Goal: Transaction & Acquisition: Purchase product/service

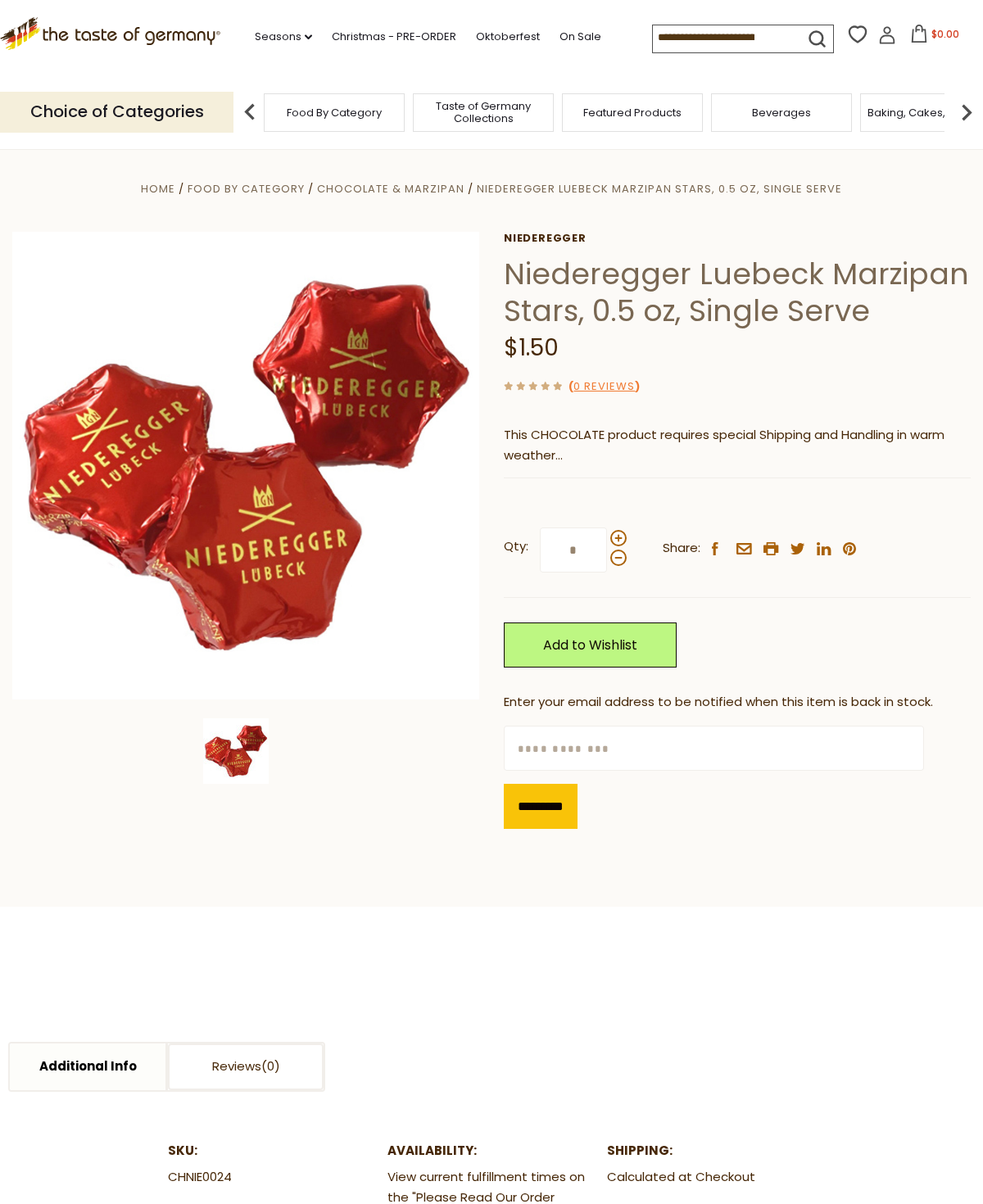
click at [653, 32] on input at bounding box center [722, 36] width 138 height 23
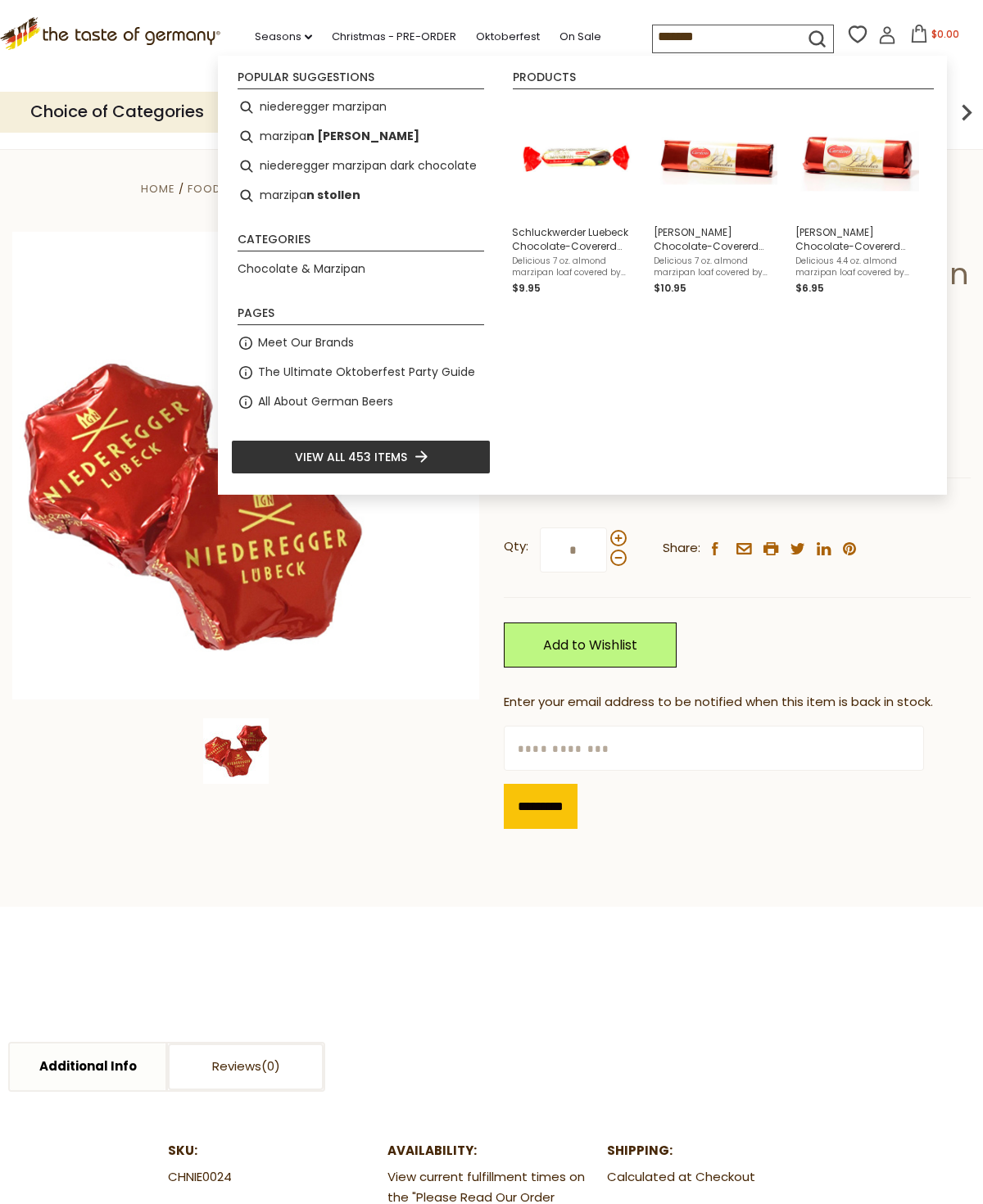
type input "********"
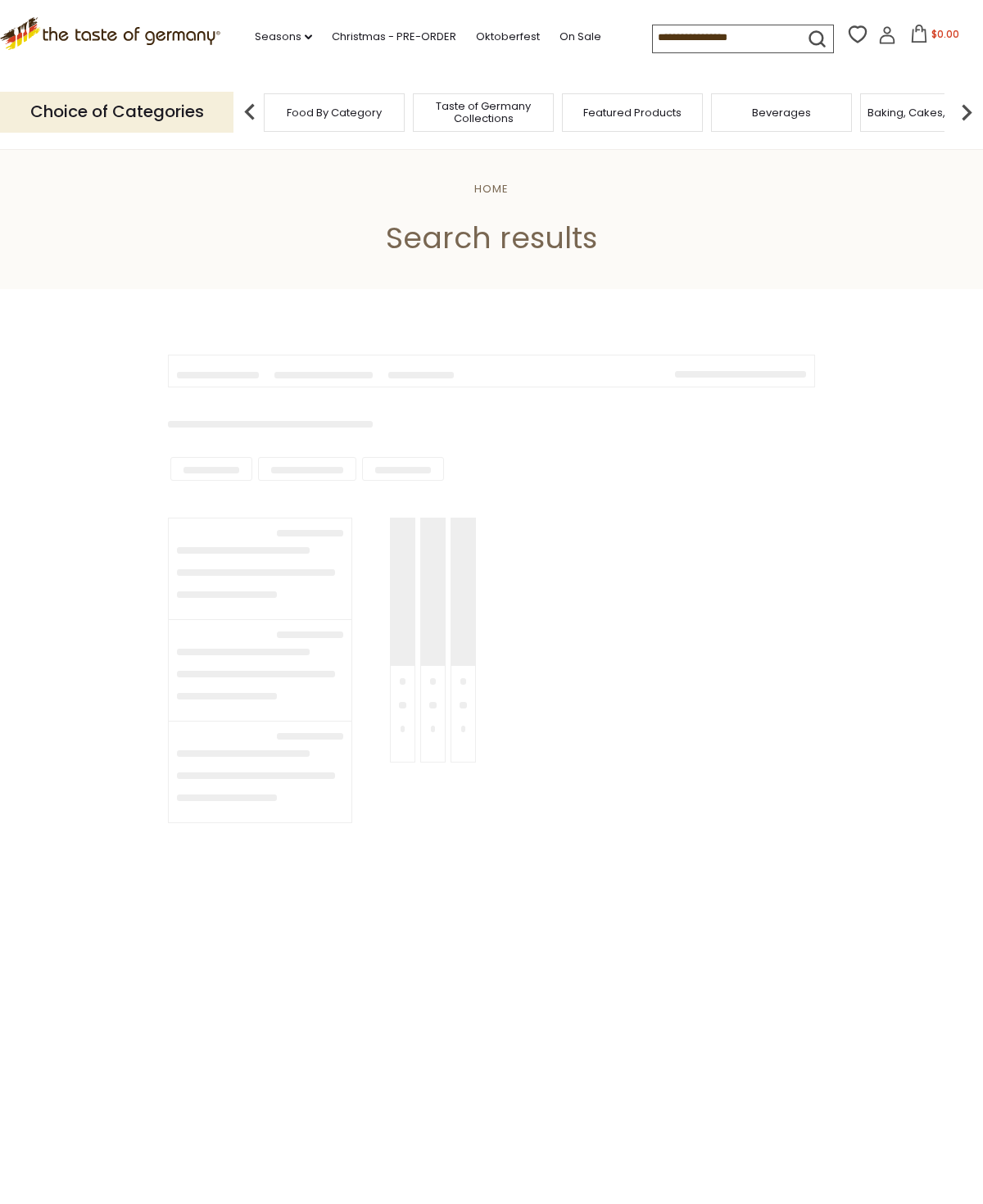
type input "********"
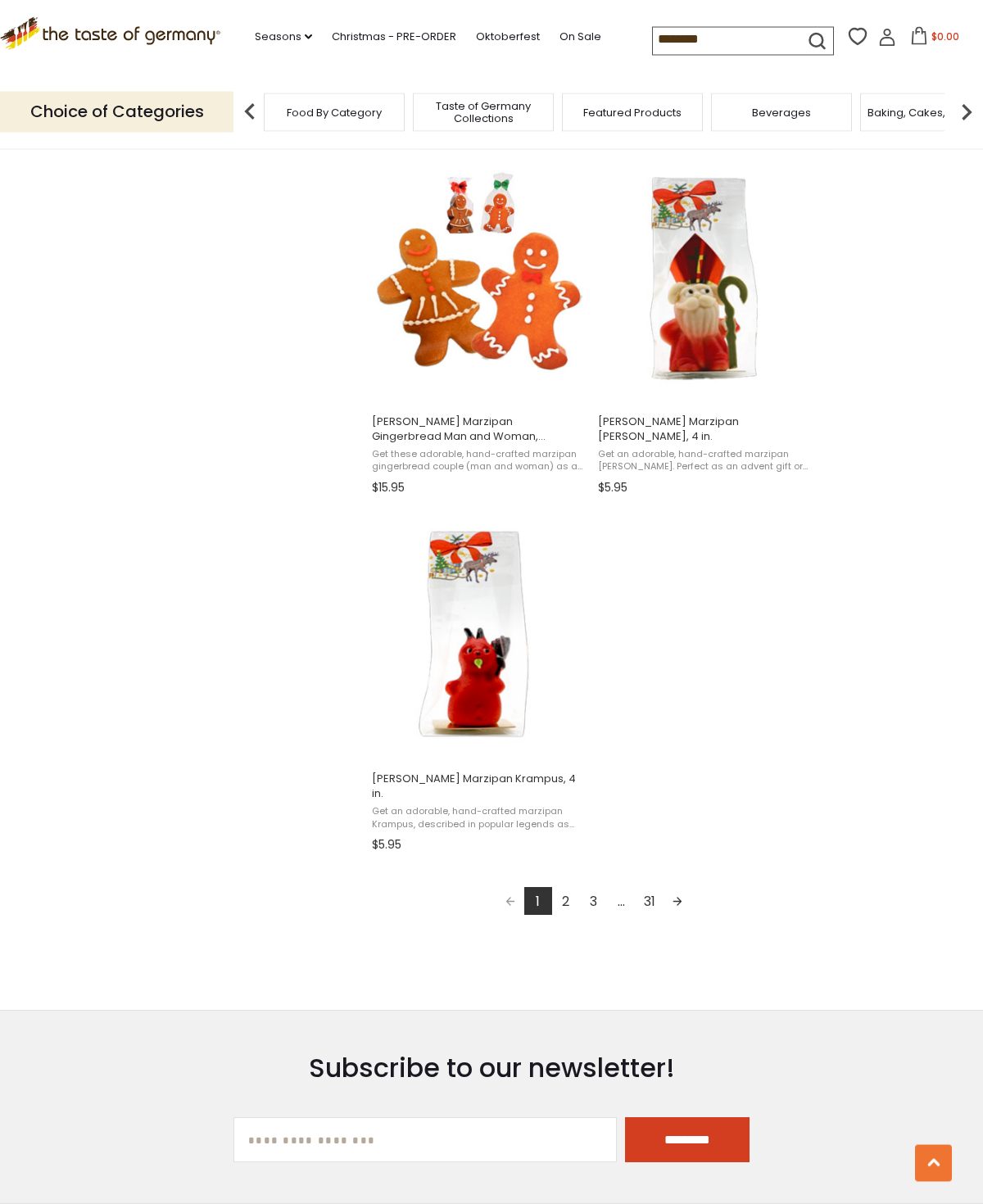
scroll to position [2442, 0]
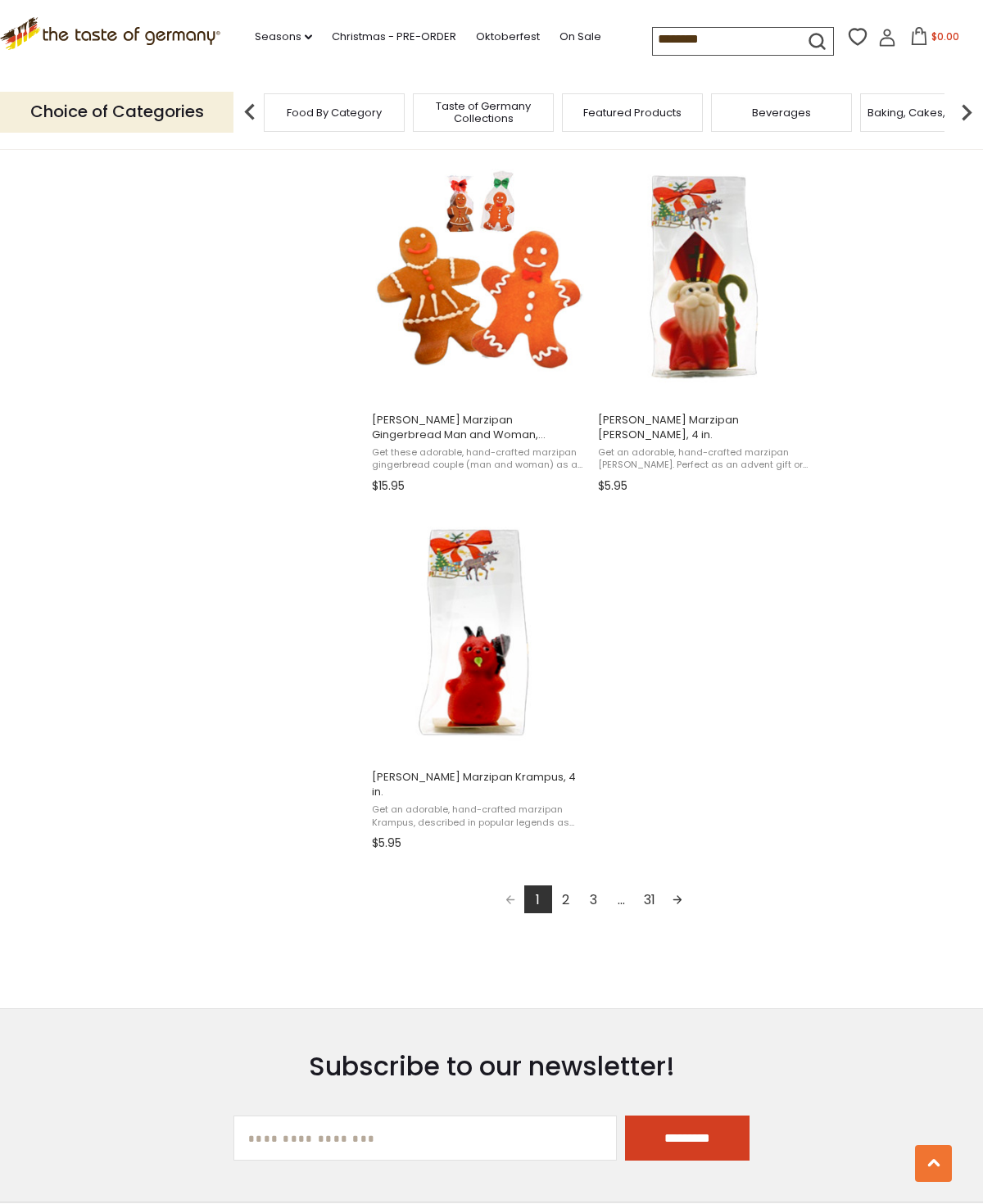
click at [577, 885] on link "2" at bounding box center [566, 899] width 28 height 28
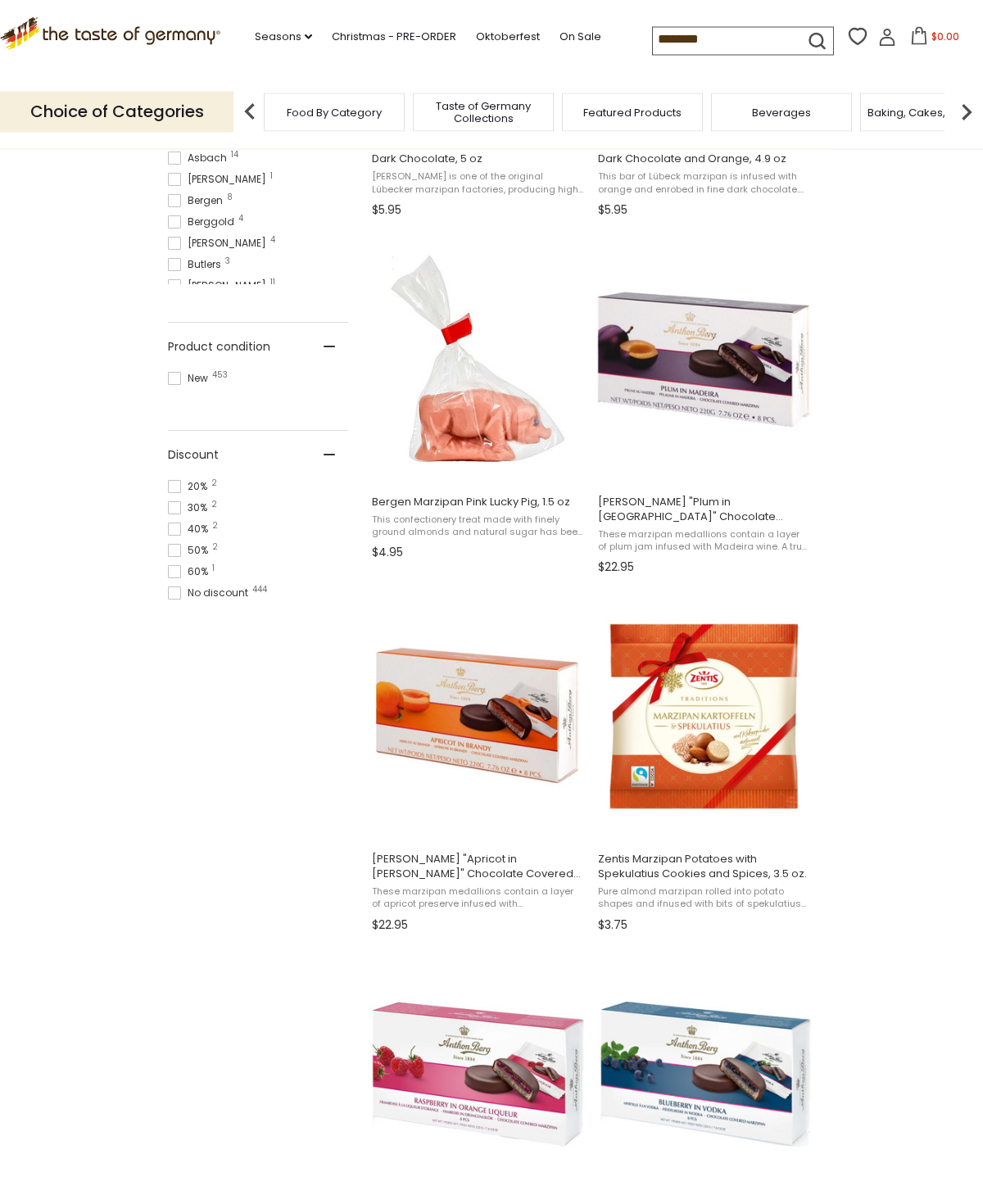
scroll to position [933, 0]
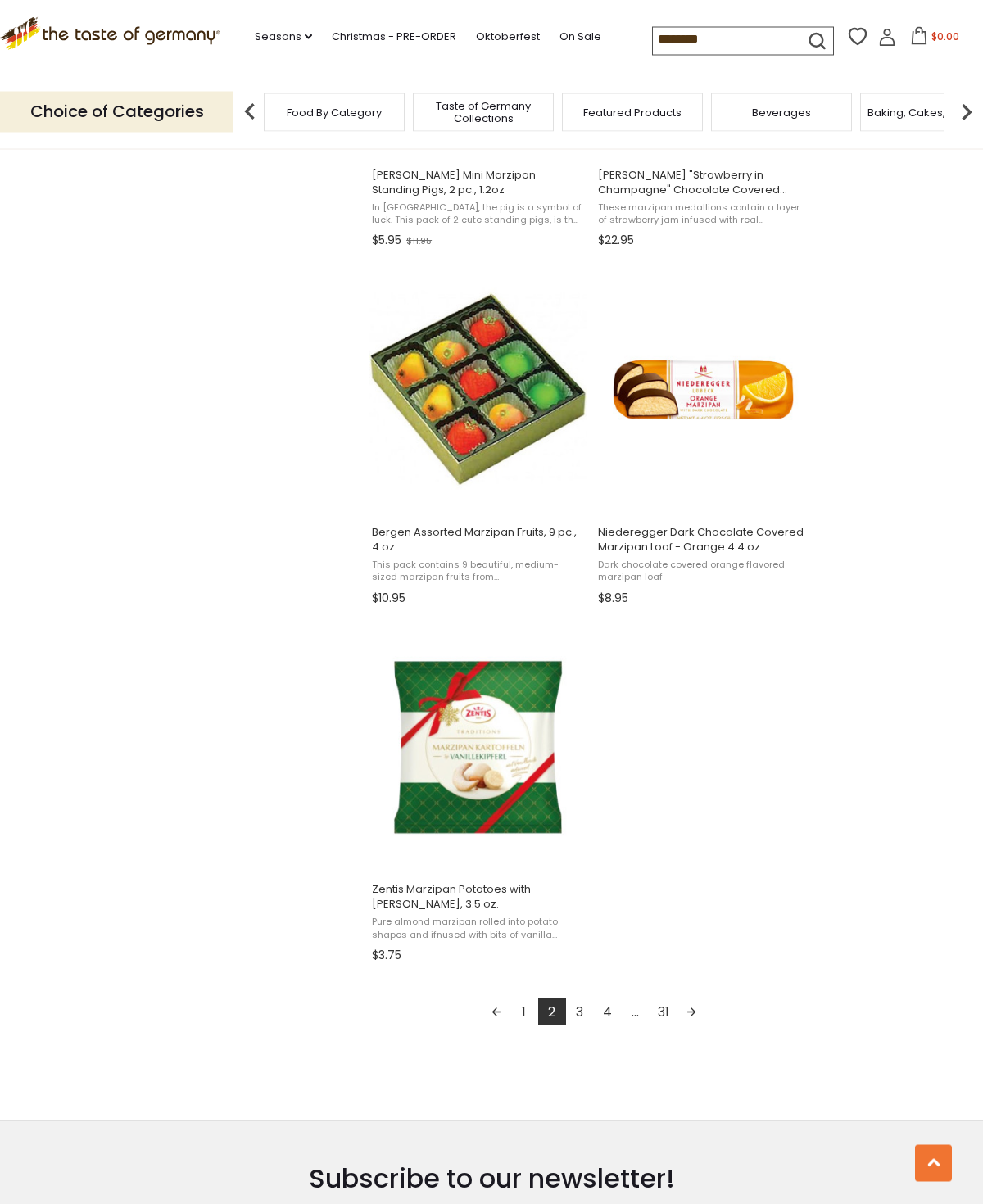
click at [582, 1011] on link "3" at bounding box center [580, 1013] width 28 height 28
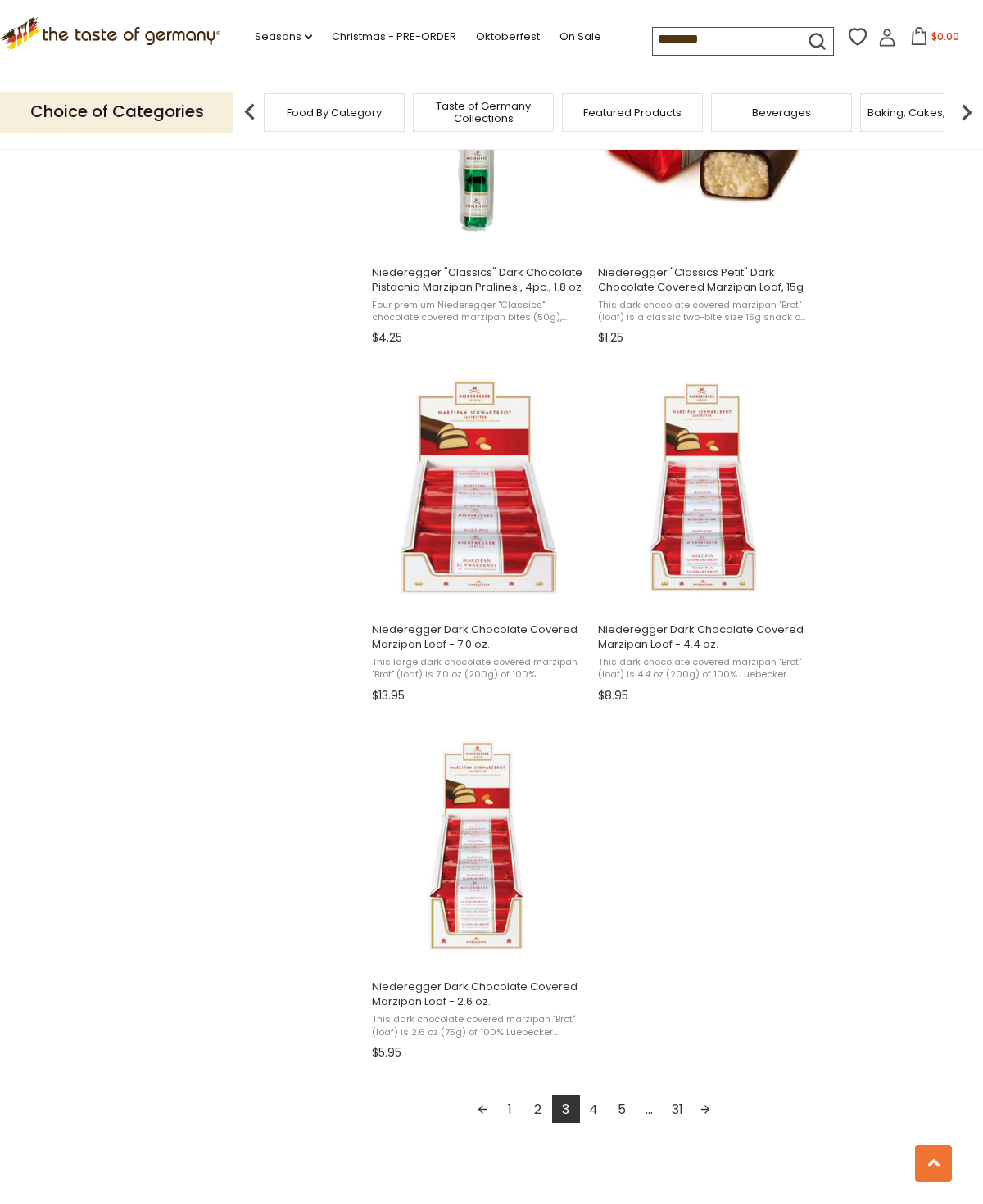
click at [599, 1106] on link "4" at bounding box center [594, 1109] width 28 height 28
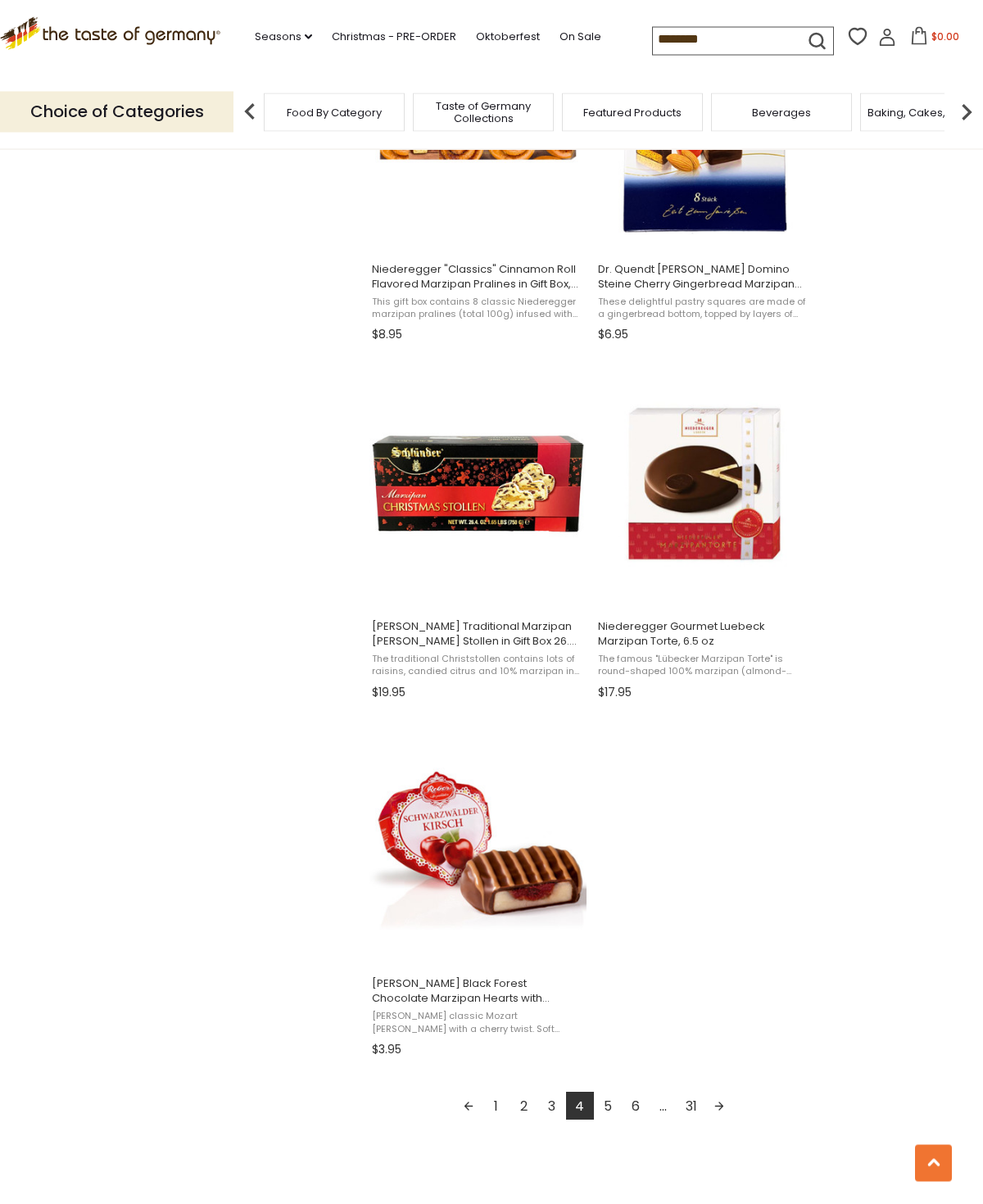
scroll to position [2237, 0]
click at [606, 1106] on link "5" at bounding box center [608, 1106] width 28 height 28
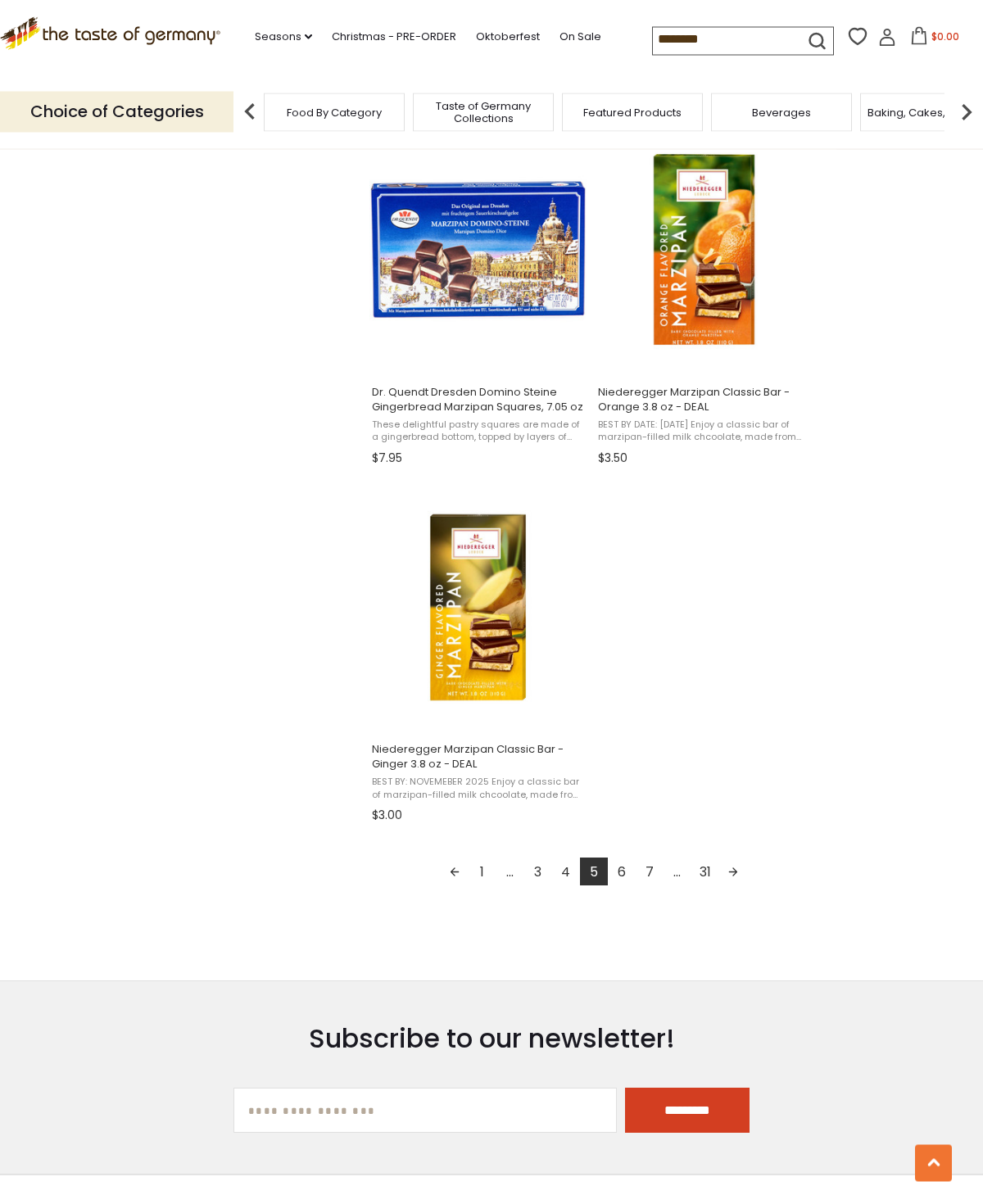
scroll to position [2556, 0]
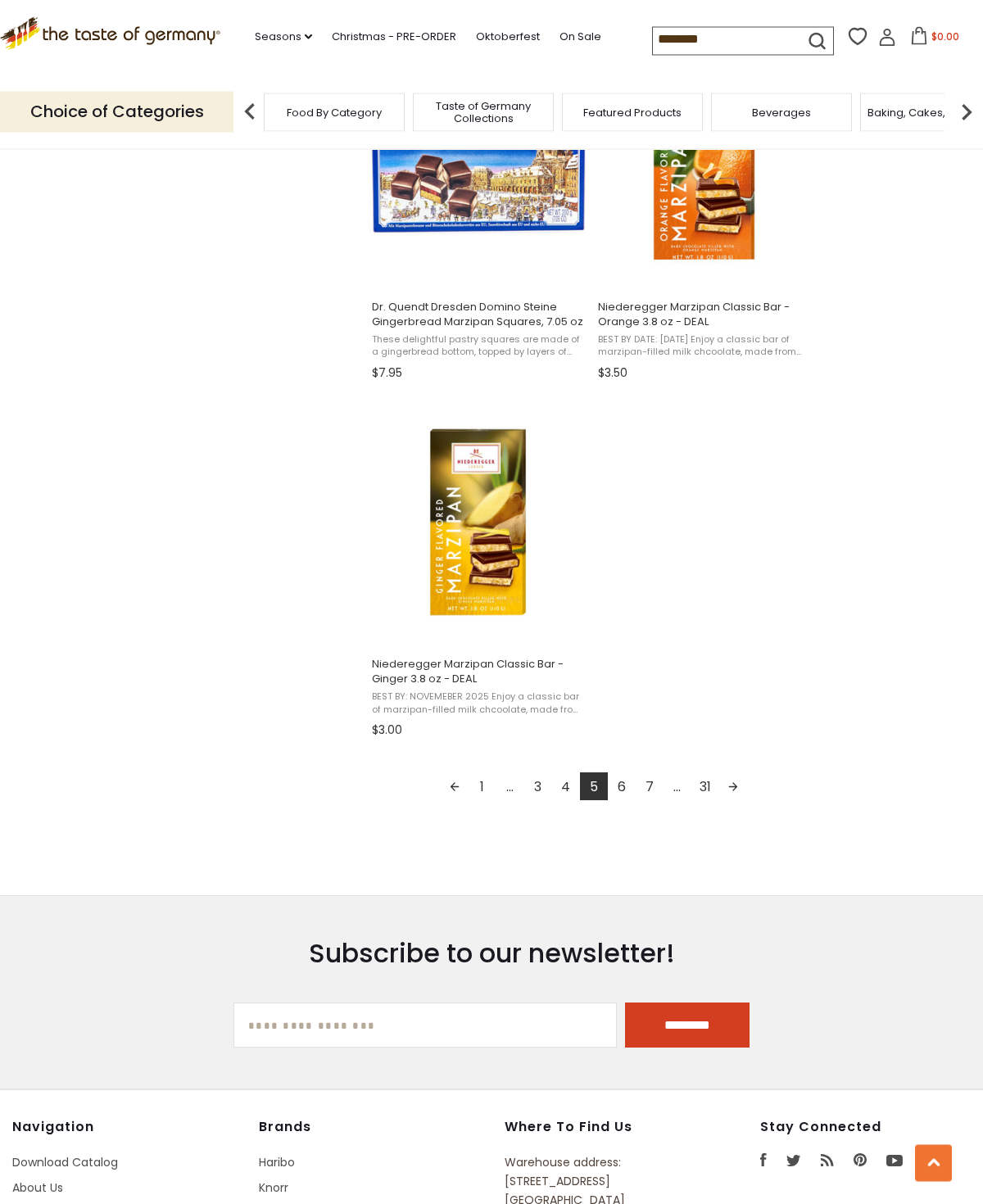
click at [623, 791] on link "6" at bounding box center [622, 787] width 28 height 28
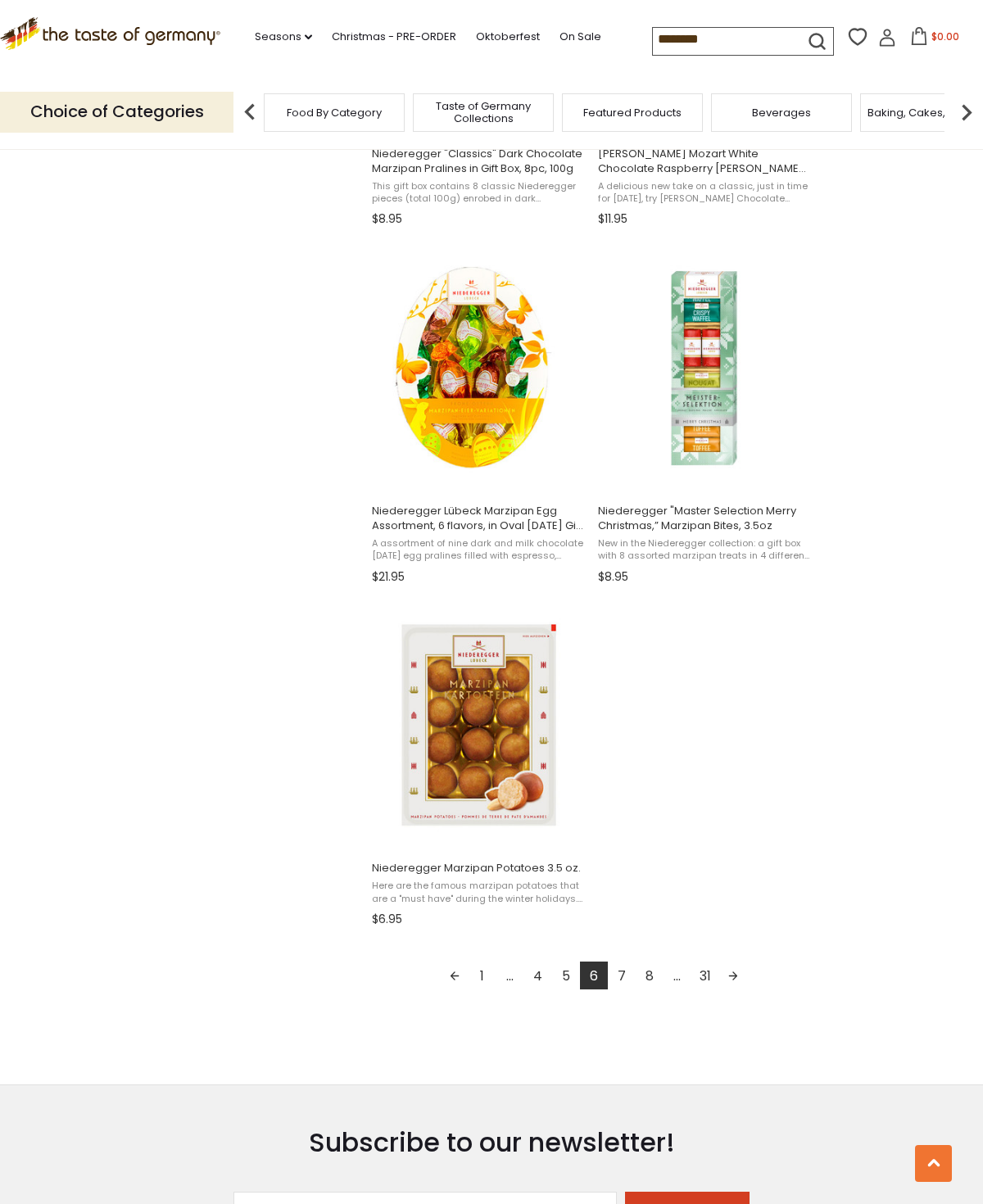
scroll to position [2355, 0]
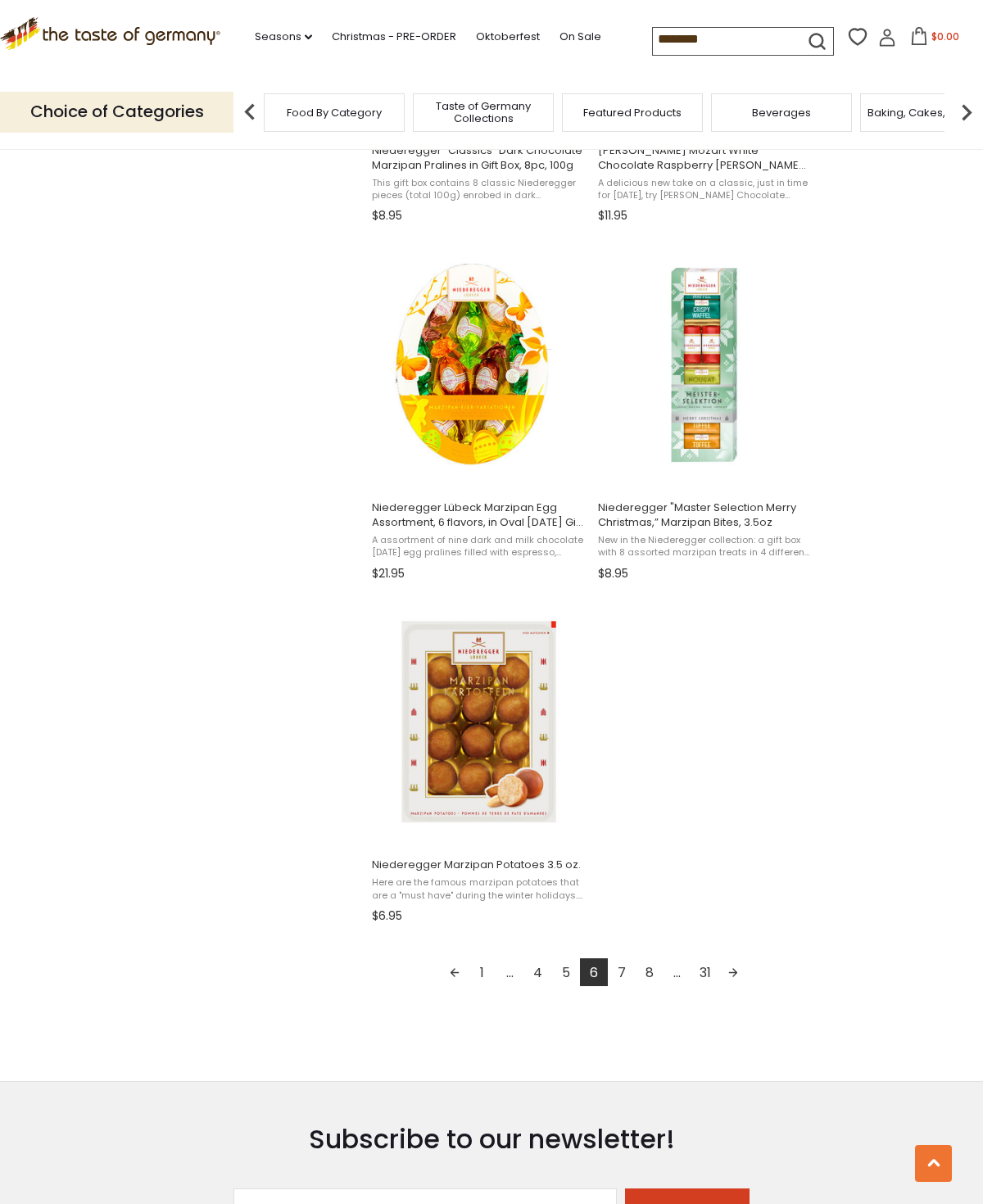
click at [621, 972] on link "7" at bounding box center [622, 972] width 28 height 28
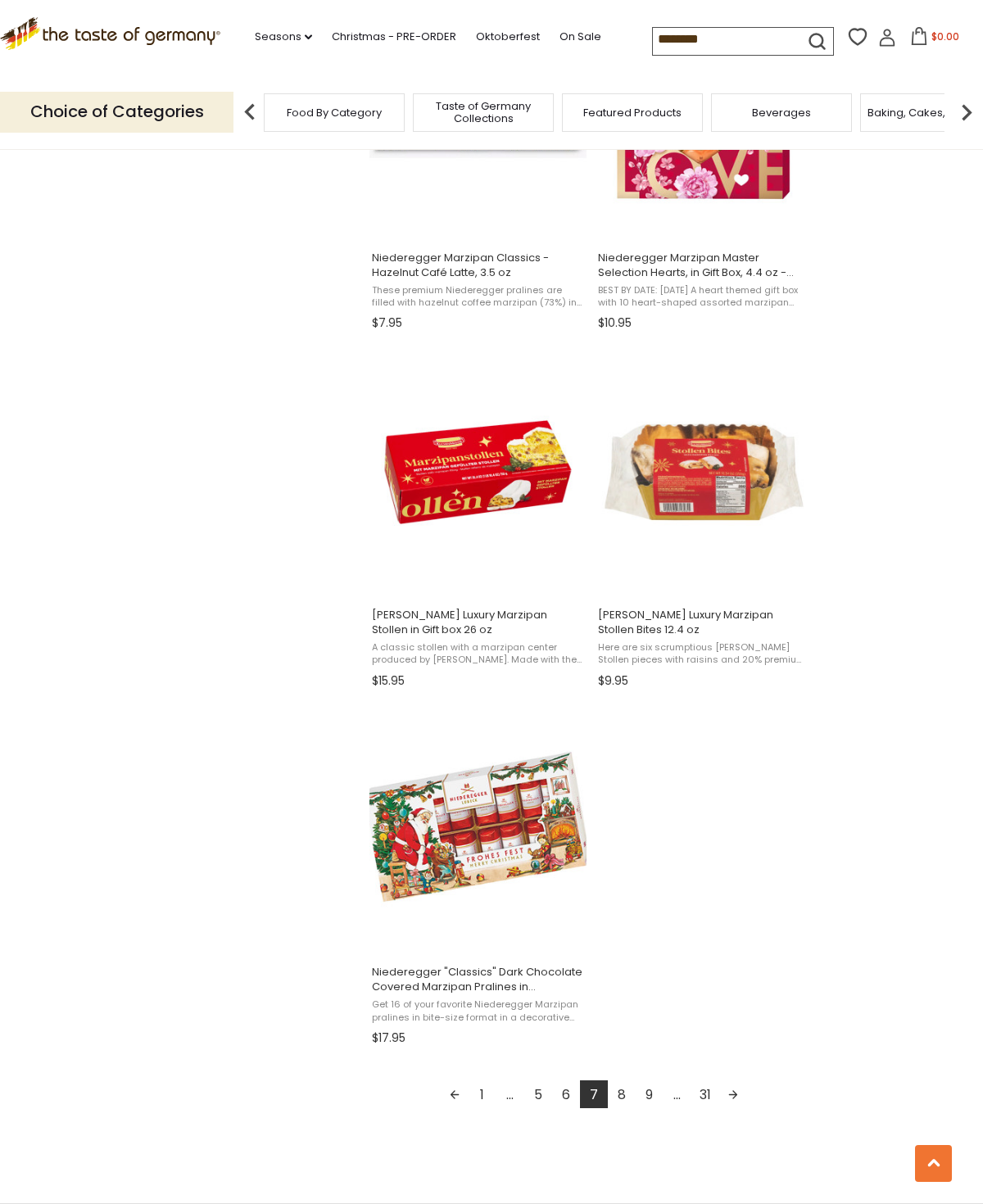
scroll to position [2300, 0]
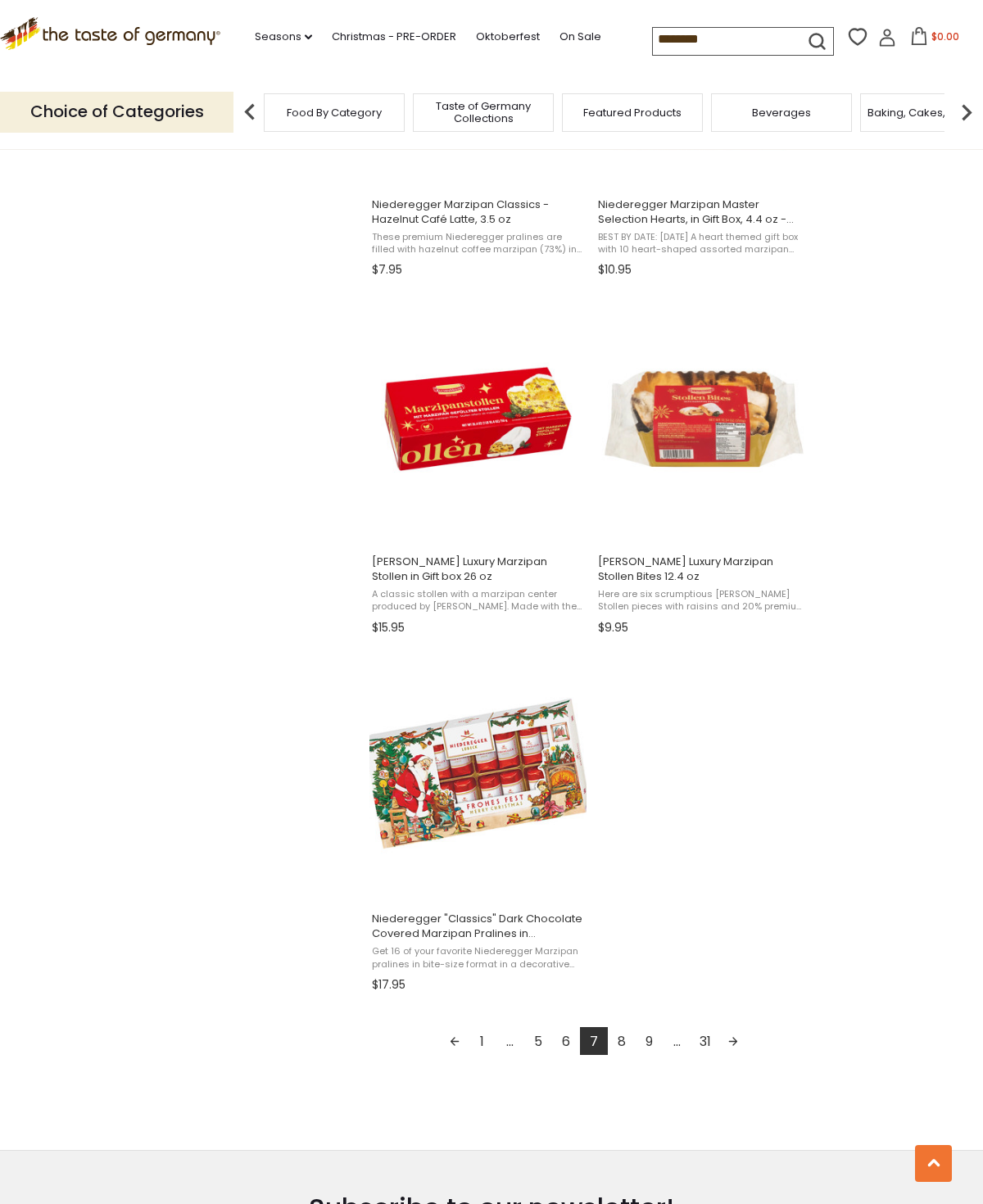
click at [627, 1037] on link "8" at bounding box center [622, 1041] width 28 height 28
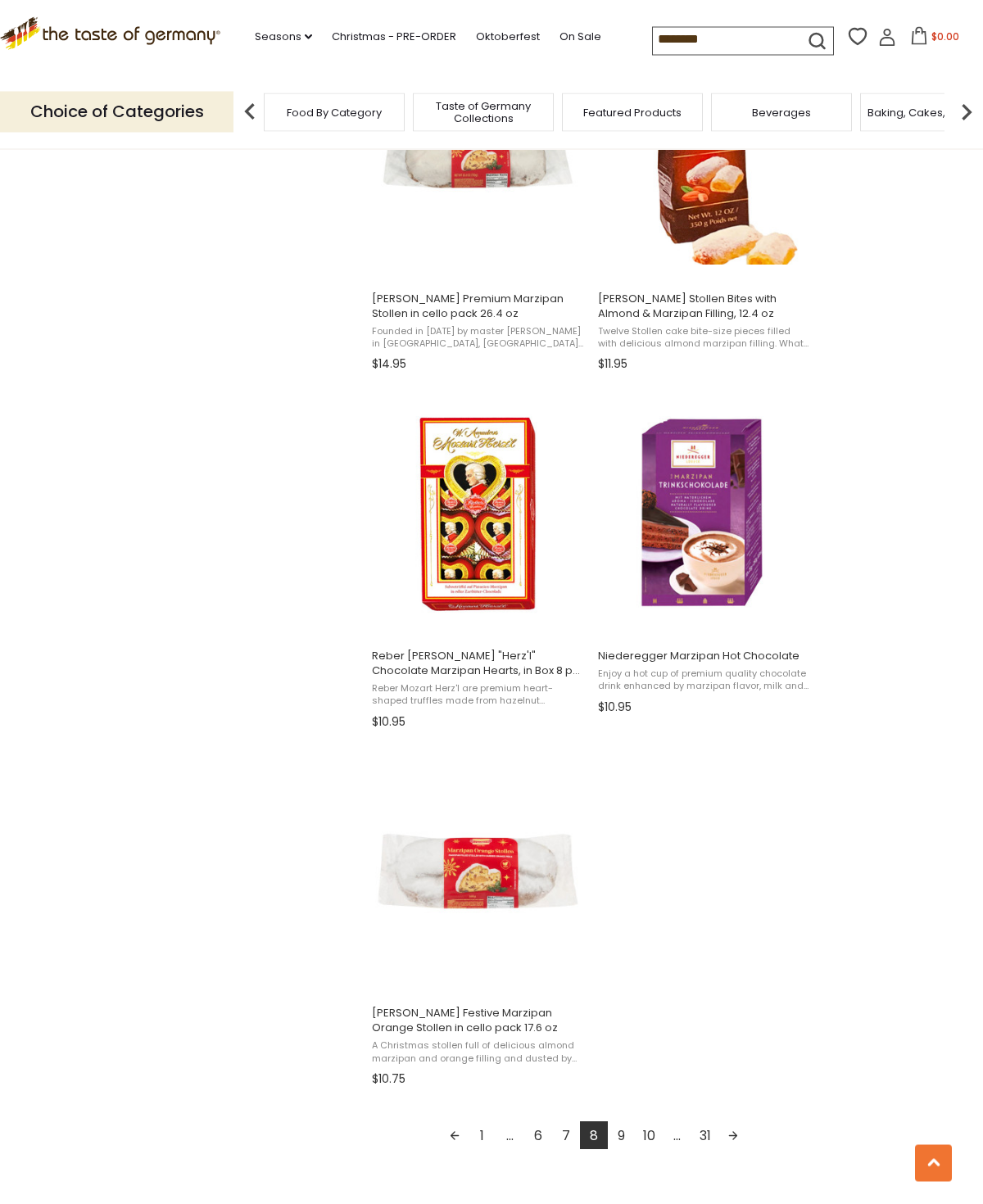
scroll to position [2207, 0]
click at [626, 1130] on link "9" at bounding box center [622, 1135] width 28 height 28
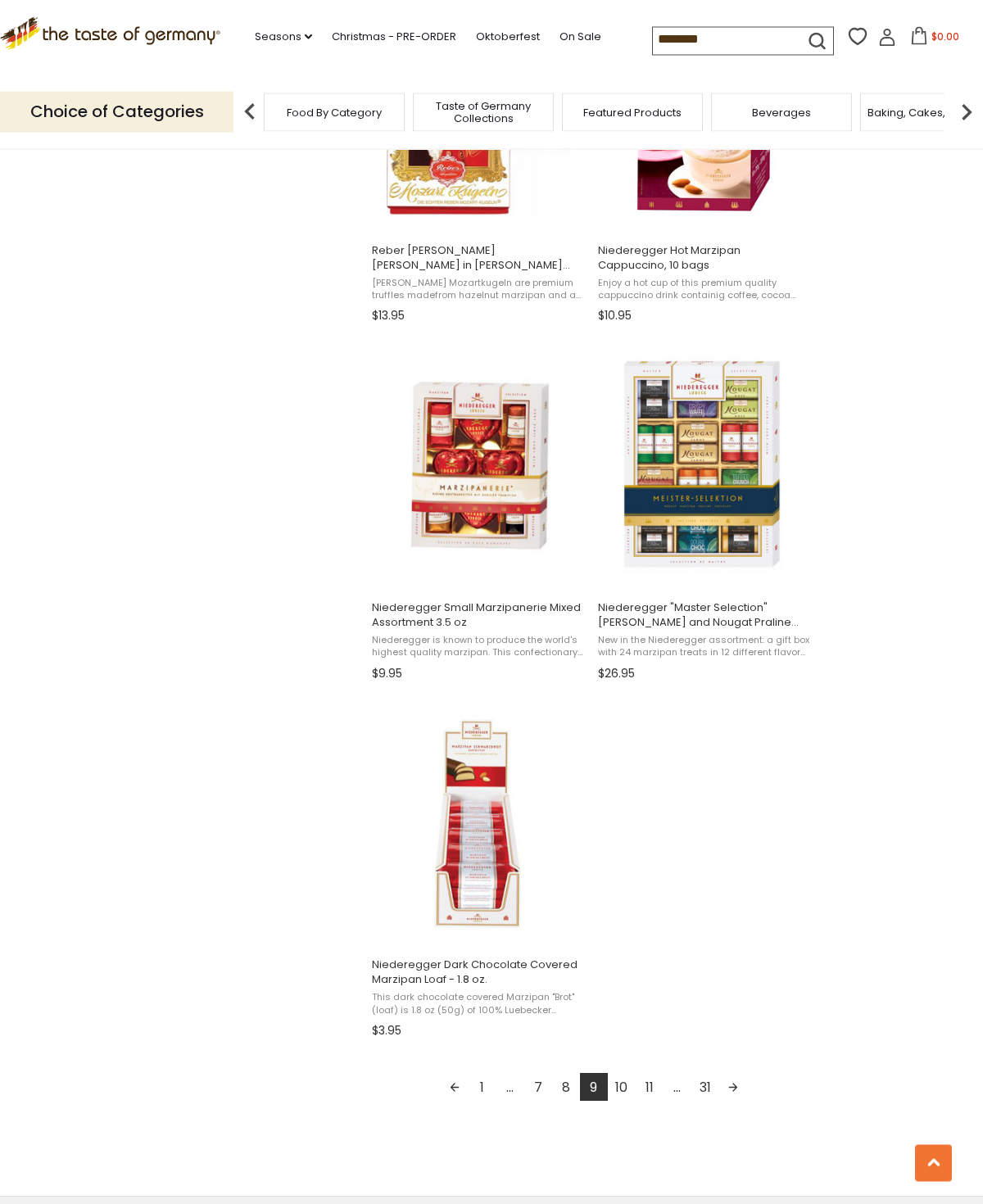
scroll to position [2267, 0]
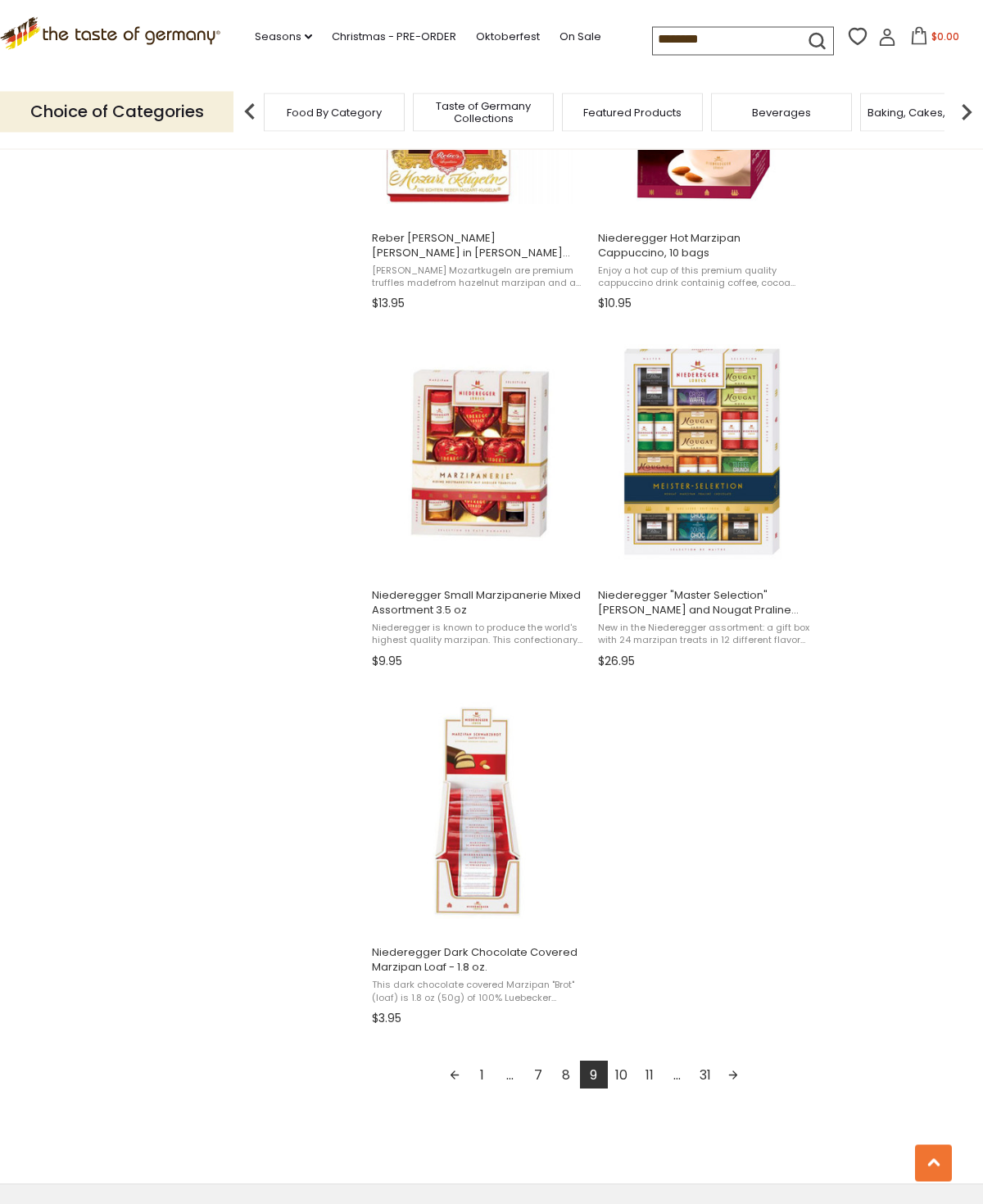
click at [630, 1077] on link "10" at bounding box center [622, 1076] width 28 height 28
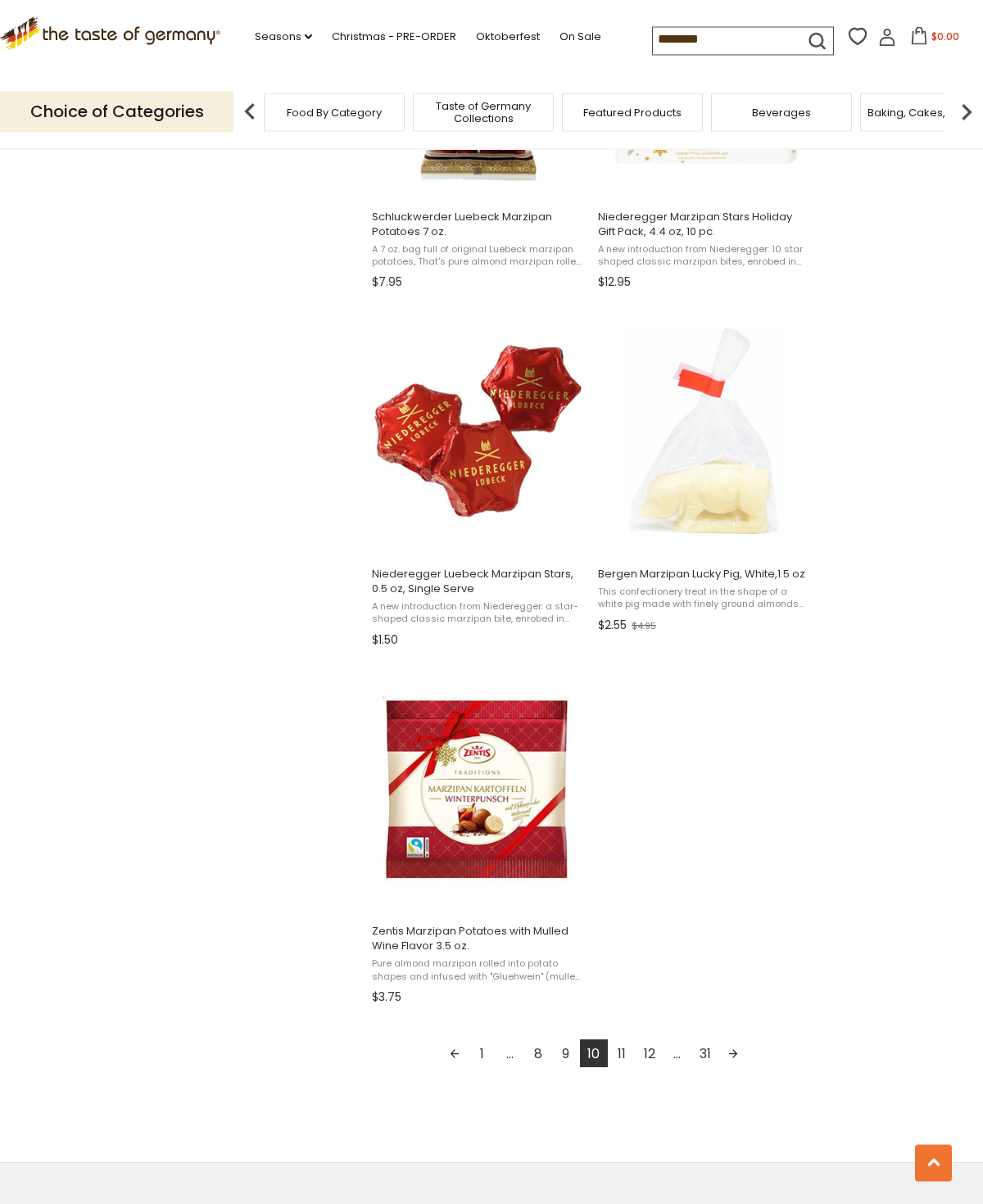
scroll to position [2289, 0]
click at [615, 1055] on link "11" at bounding box center [622, 1054] width 28 height 28
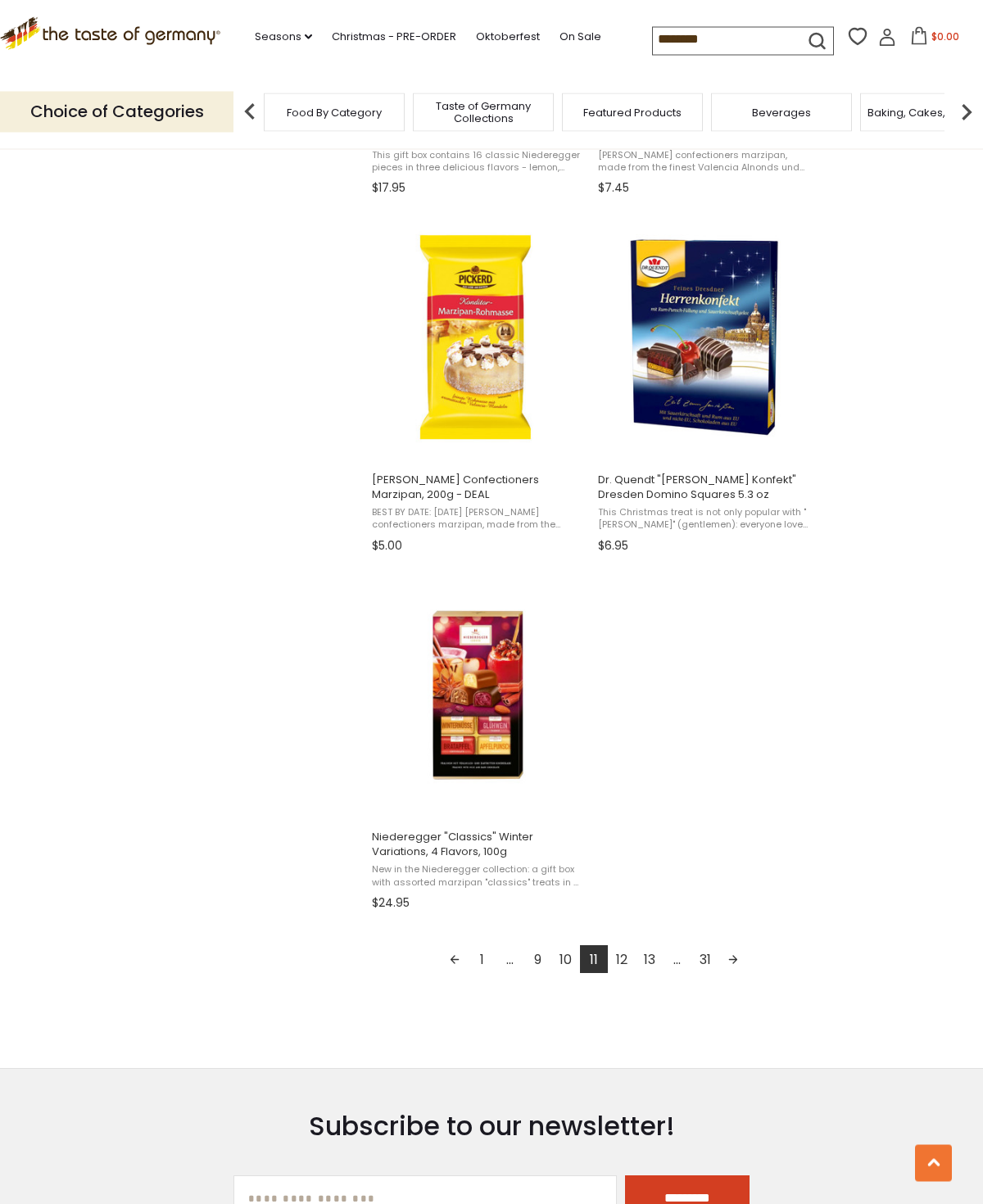
scroll to position [2403, 0]
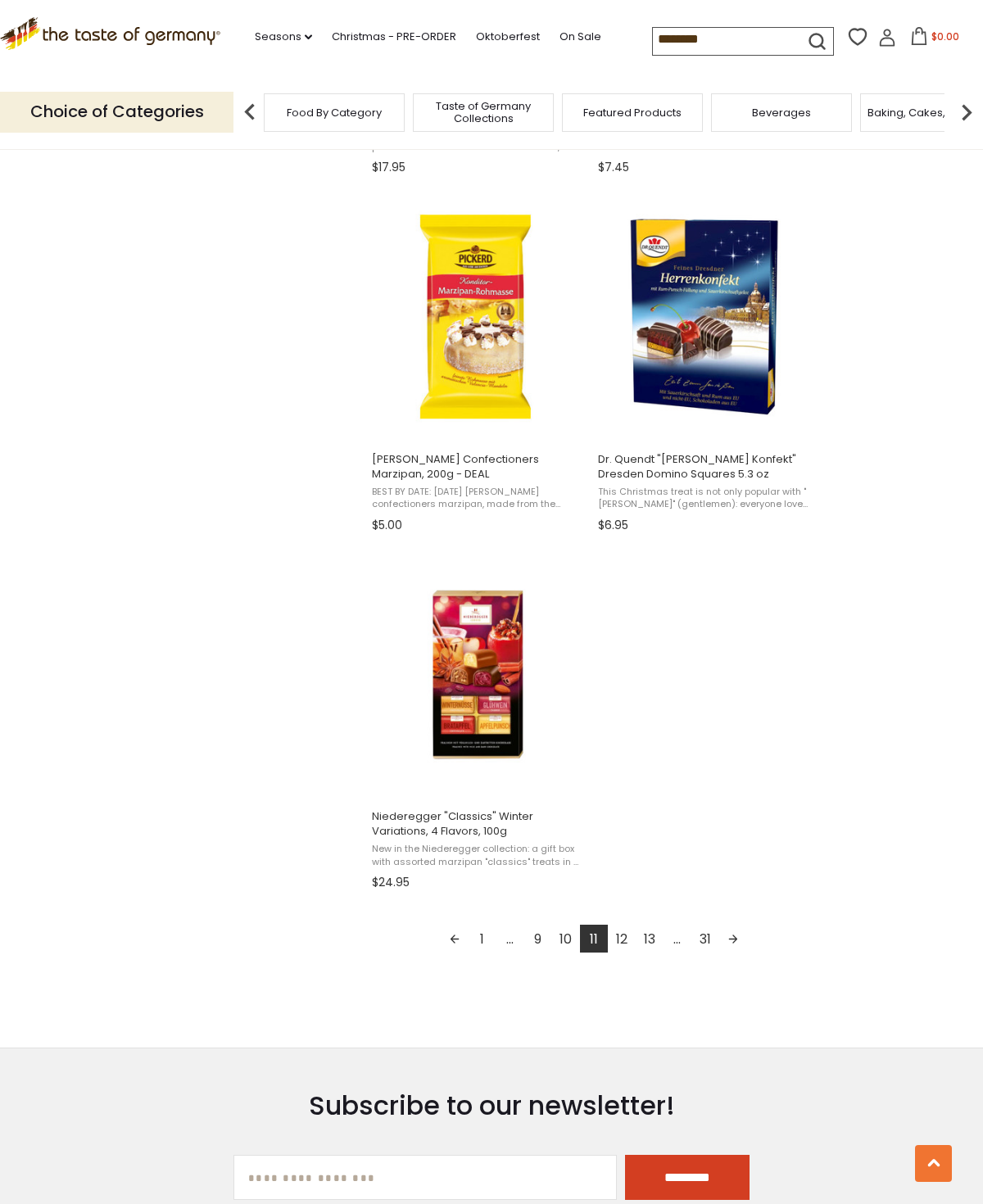
click at [626, 940] on link "12" at bounding box center [622, 938] width 28 height 28
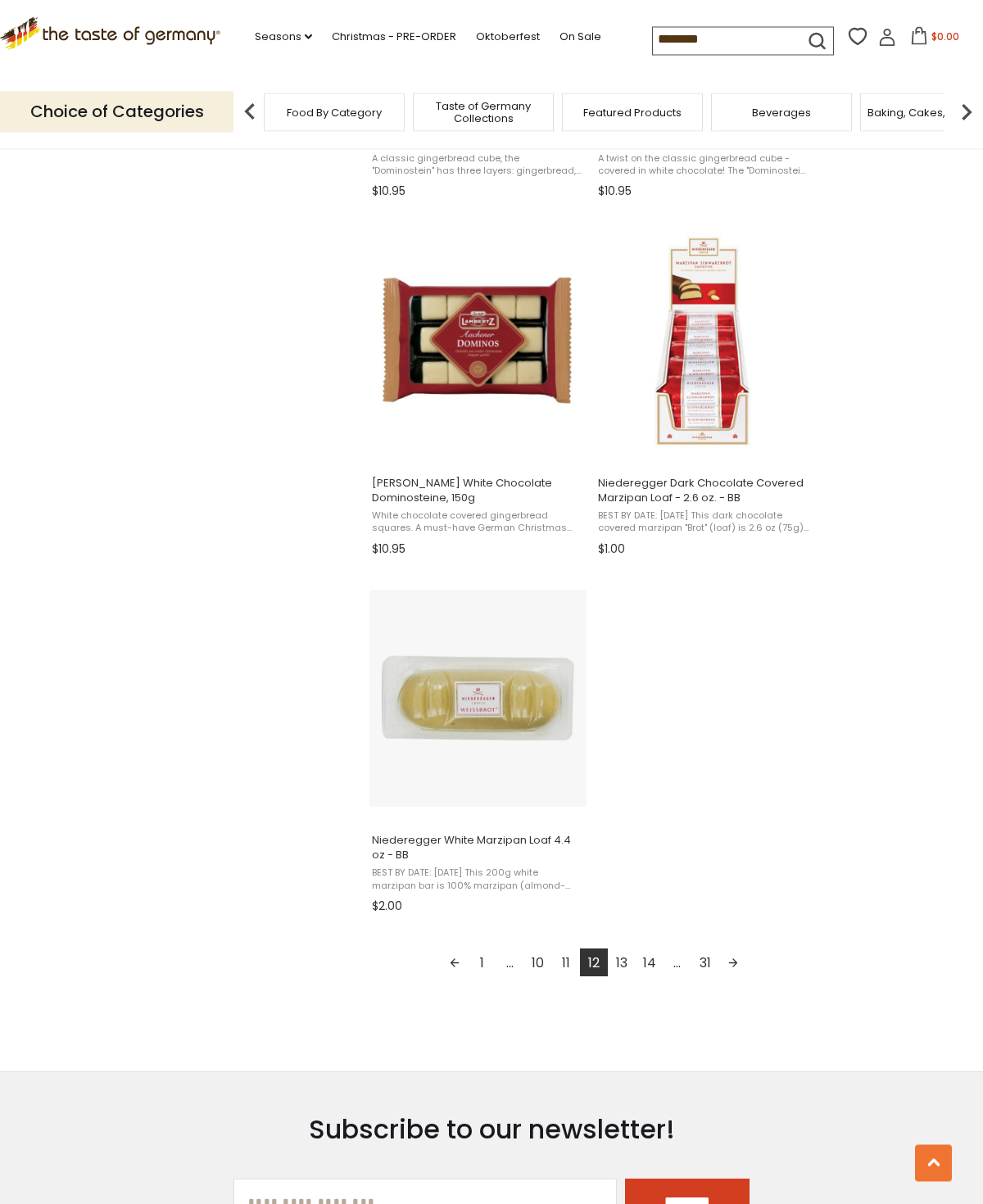
scroll to position [2392, 0]
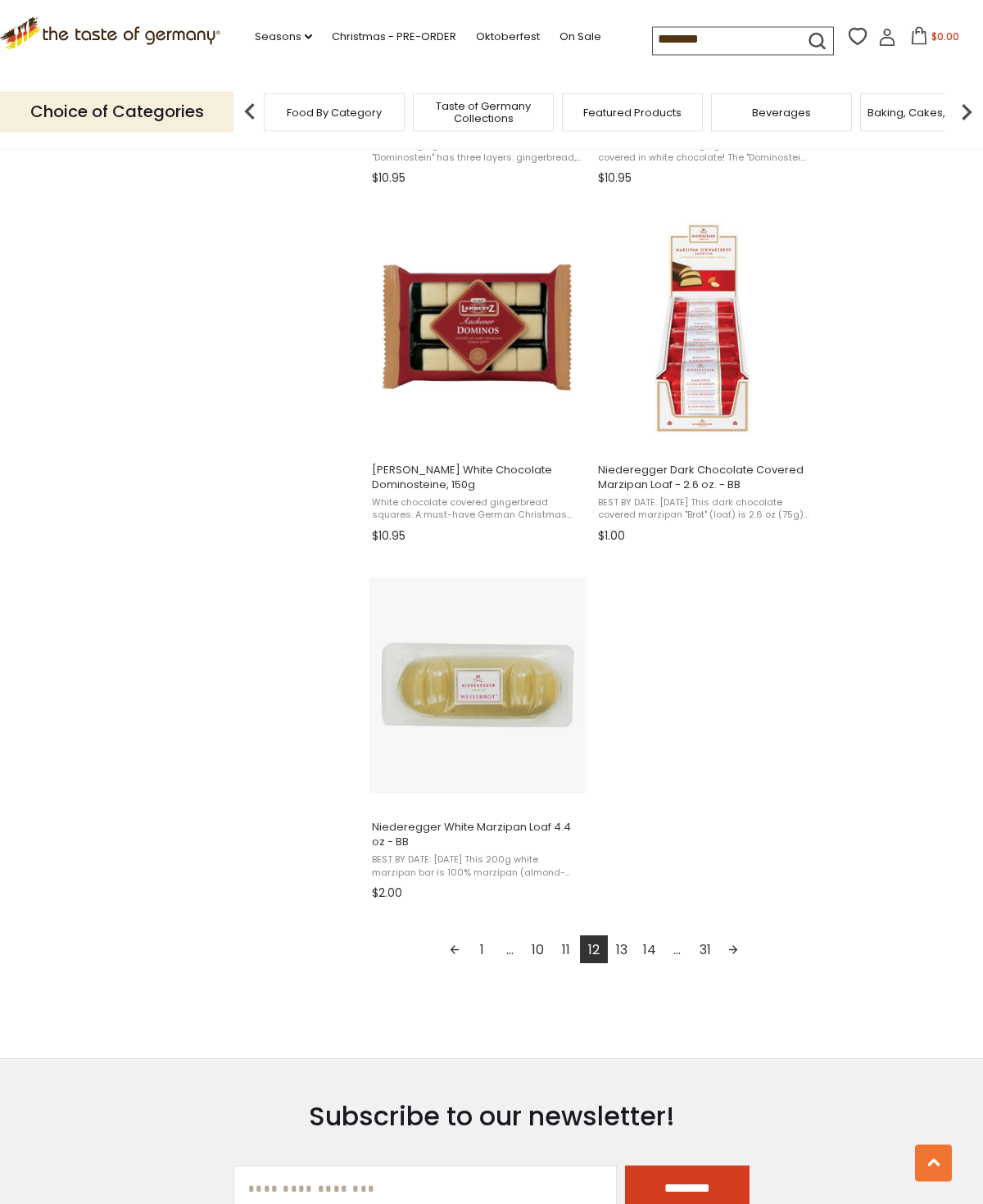
click at [624, 955] on link "13" at bounding box center [622, 950] width 28 height 28
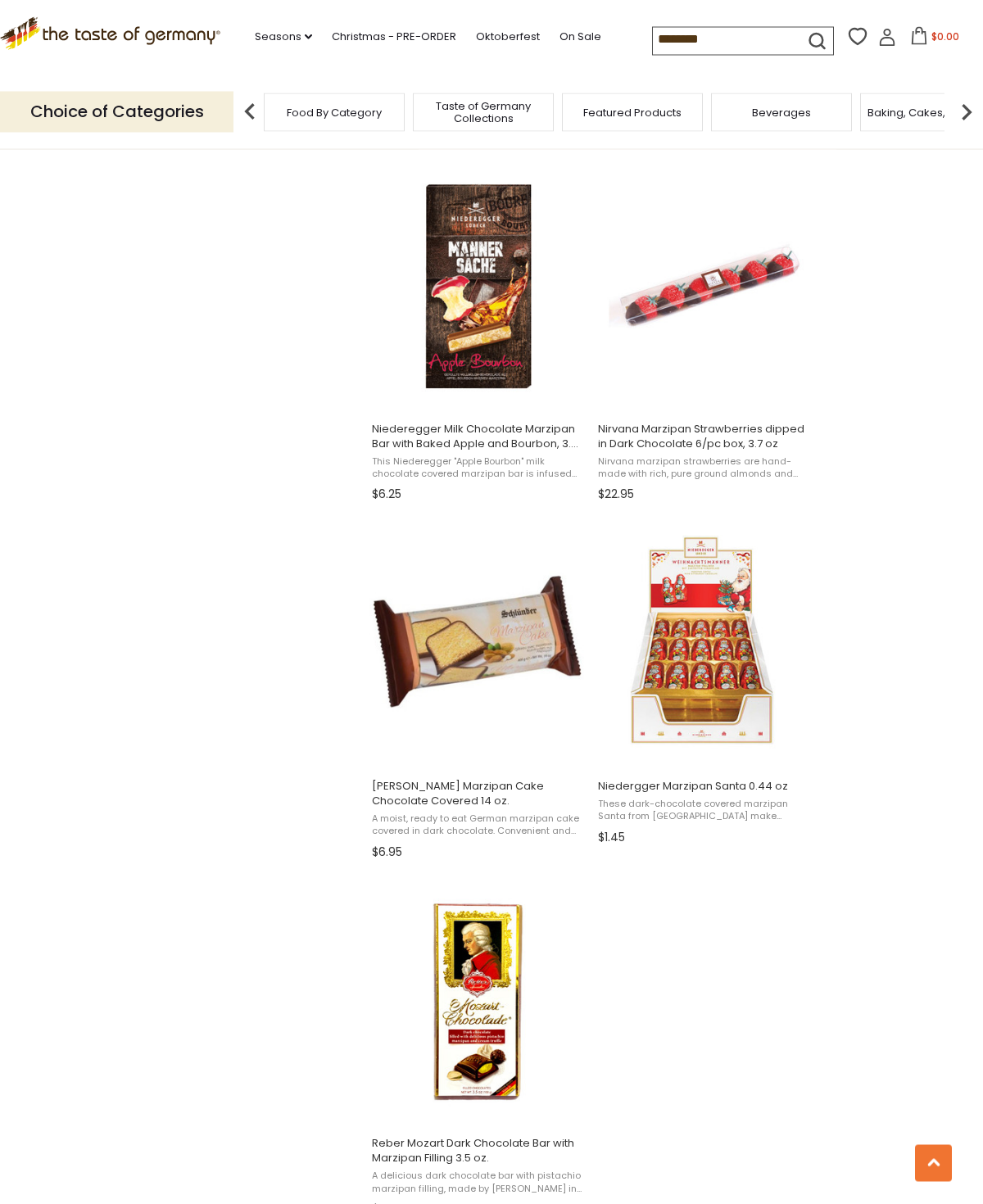
scroll to position [2157, 0]
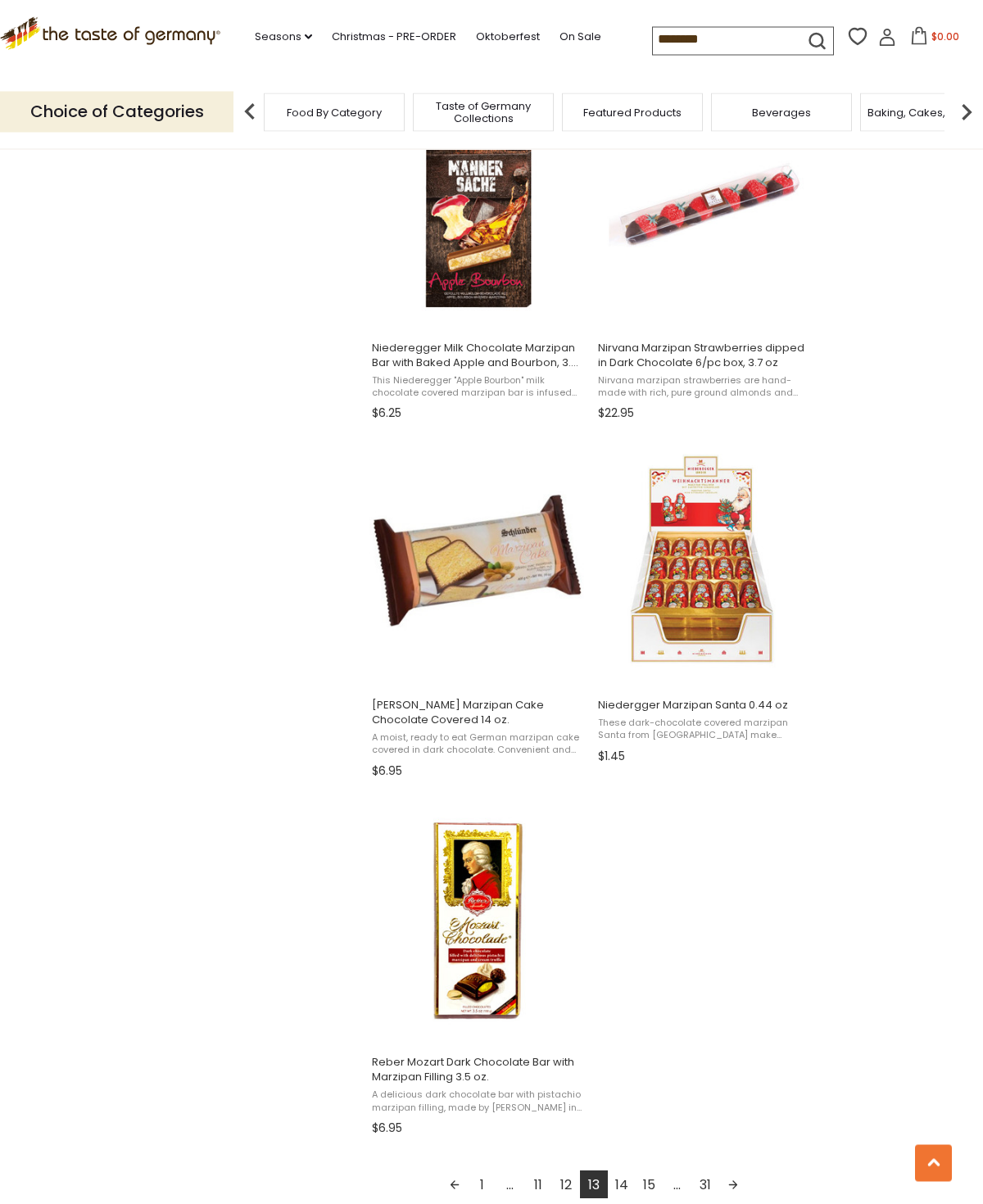
click at [626, 1181] on link "14" at bounding box center [622, 1185] width 28 height 28
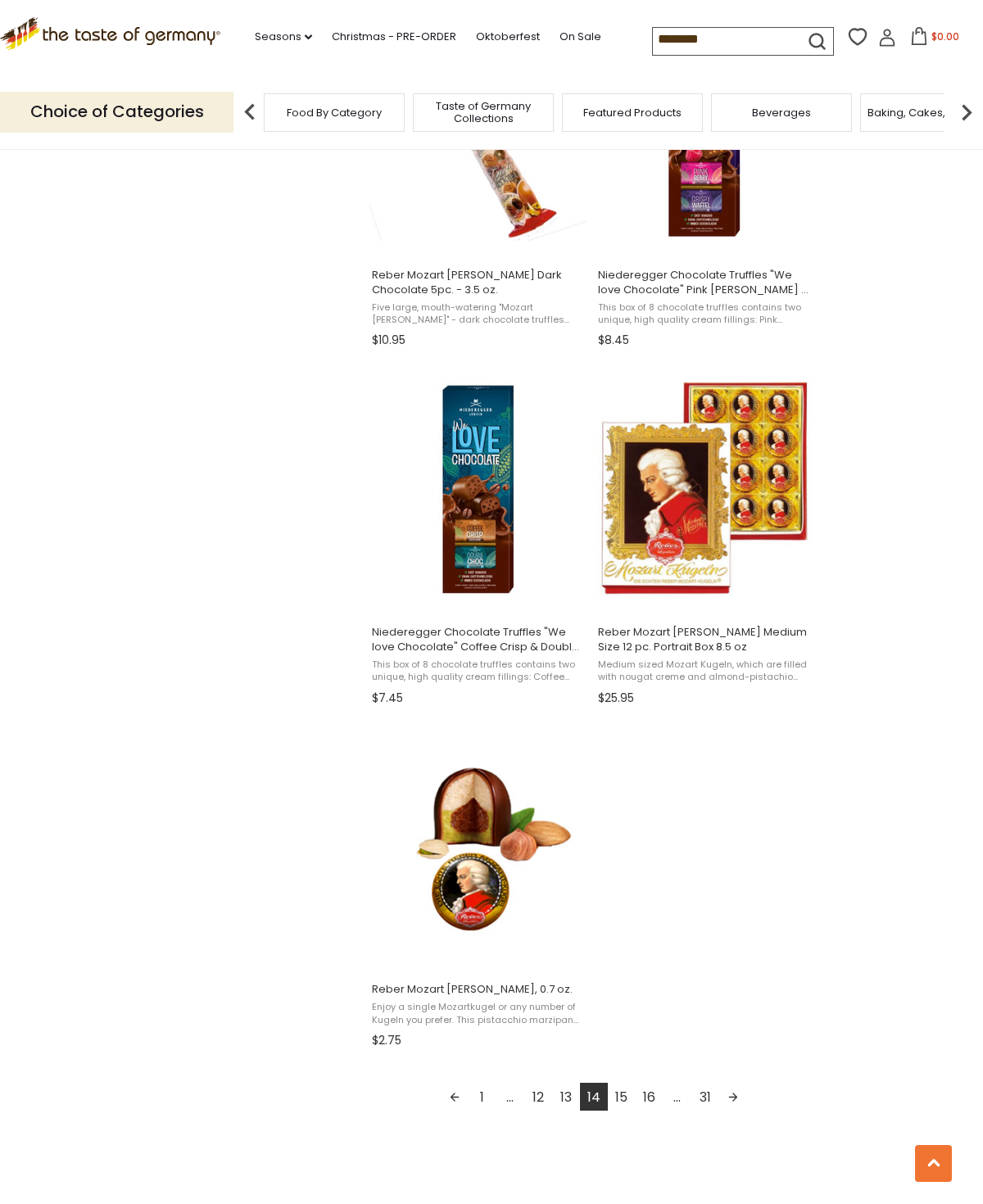
scroll to position [2233, 0]
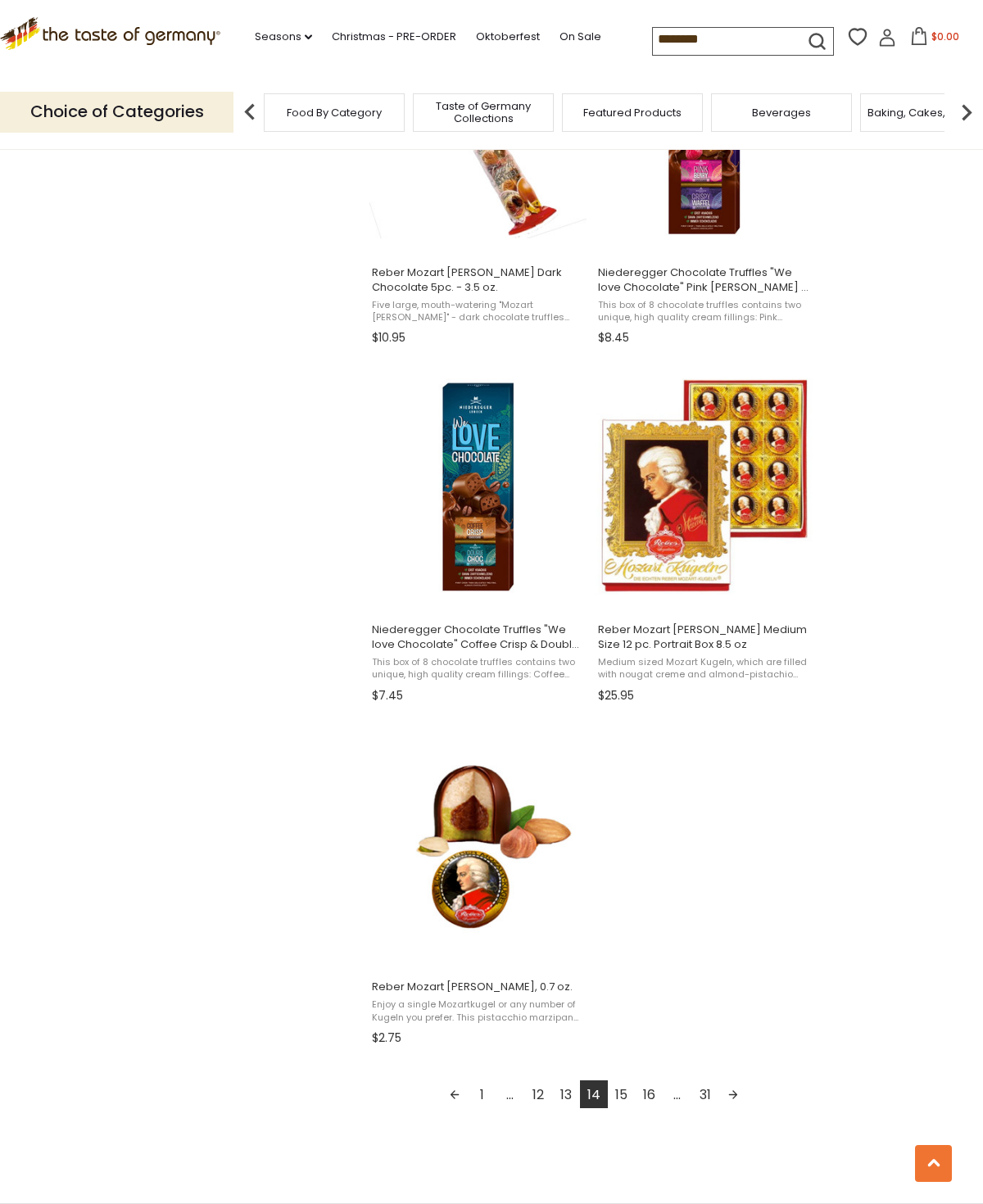
click at [619, 1091] on link "15" at bounding box center [622, 1094] width 28 height 28
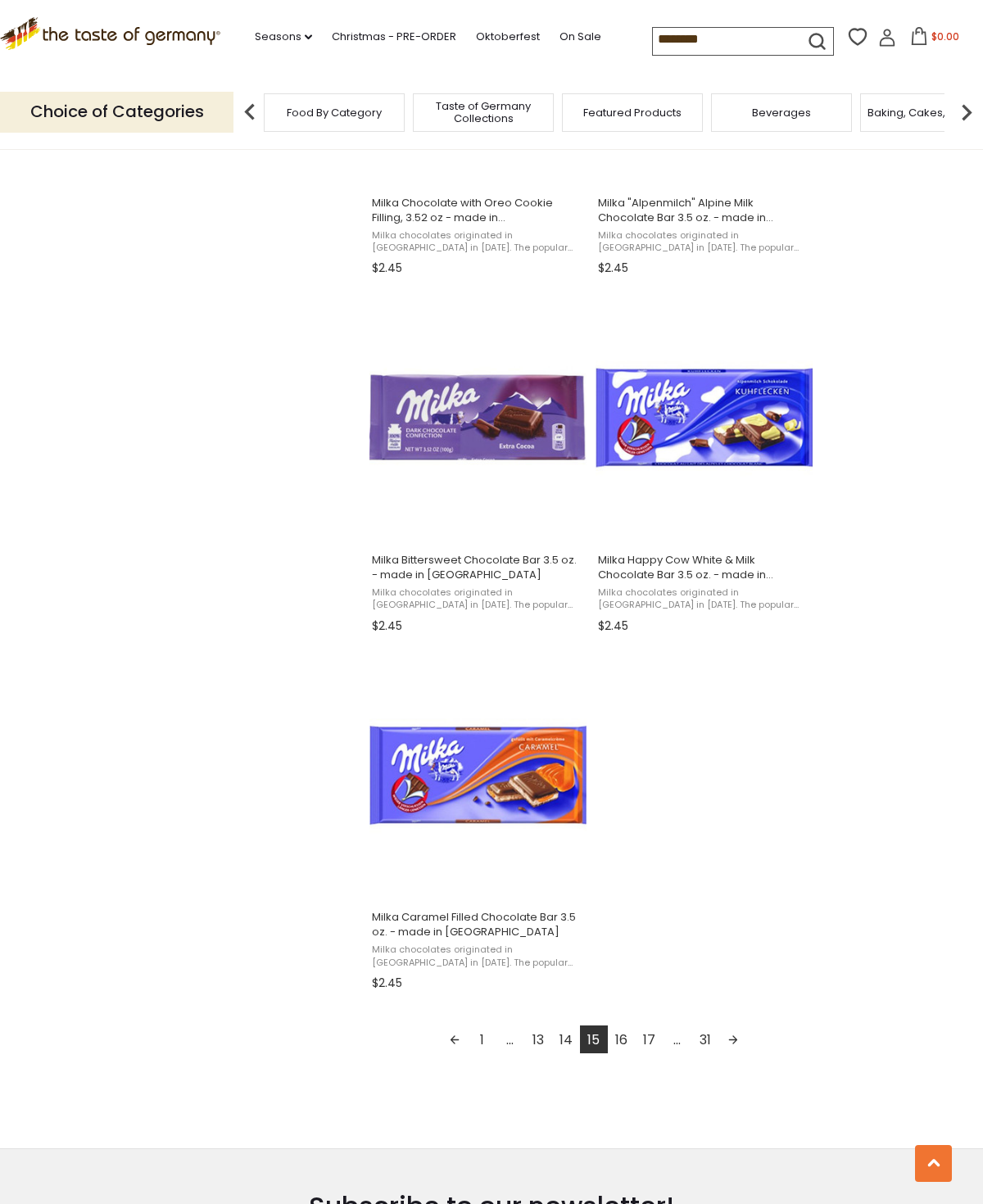
scroll to position [2349, 0]
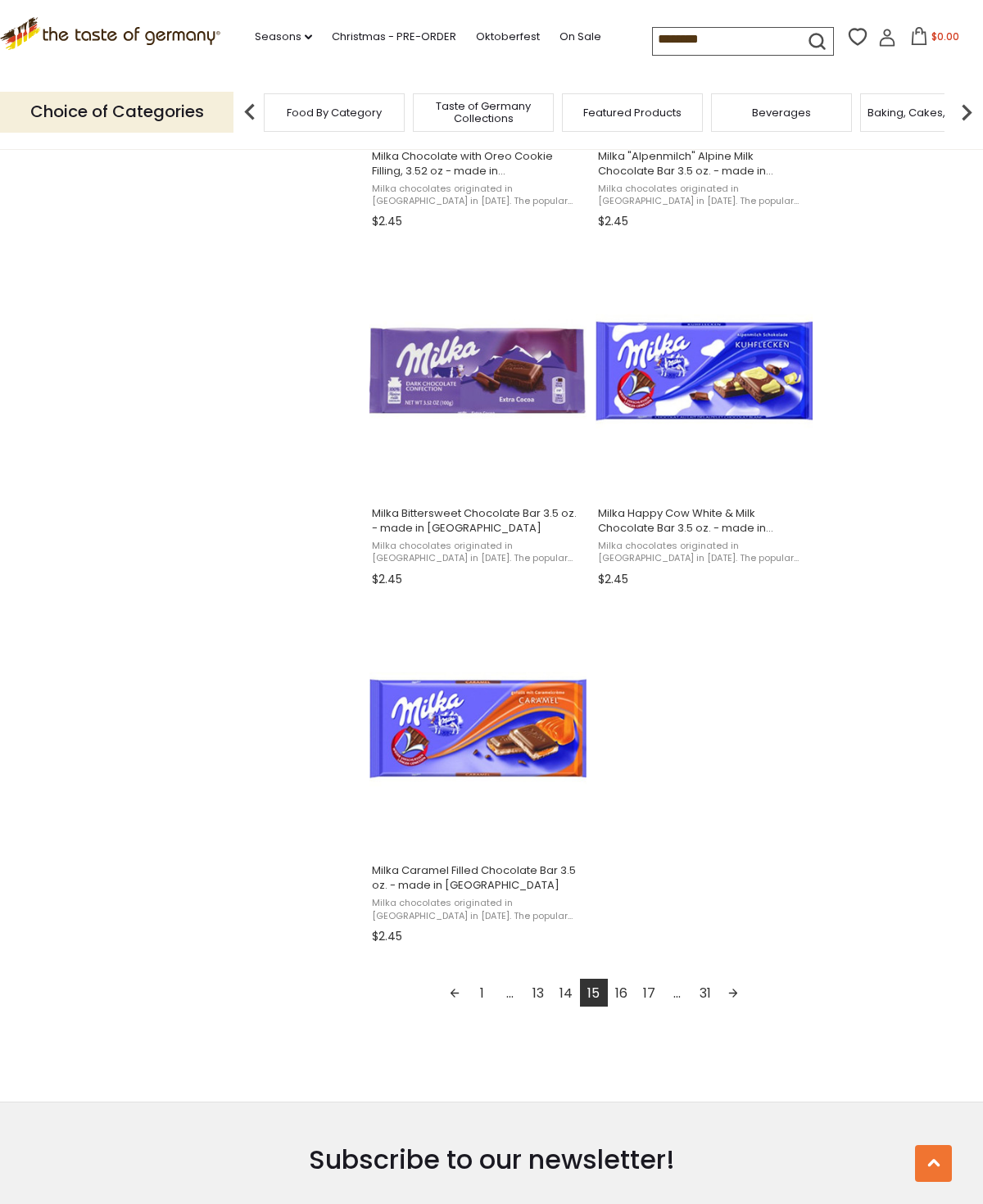
click at [624, 993] on link "16" at bounding box center [622, 993] width 28 height 28
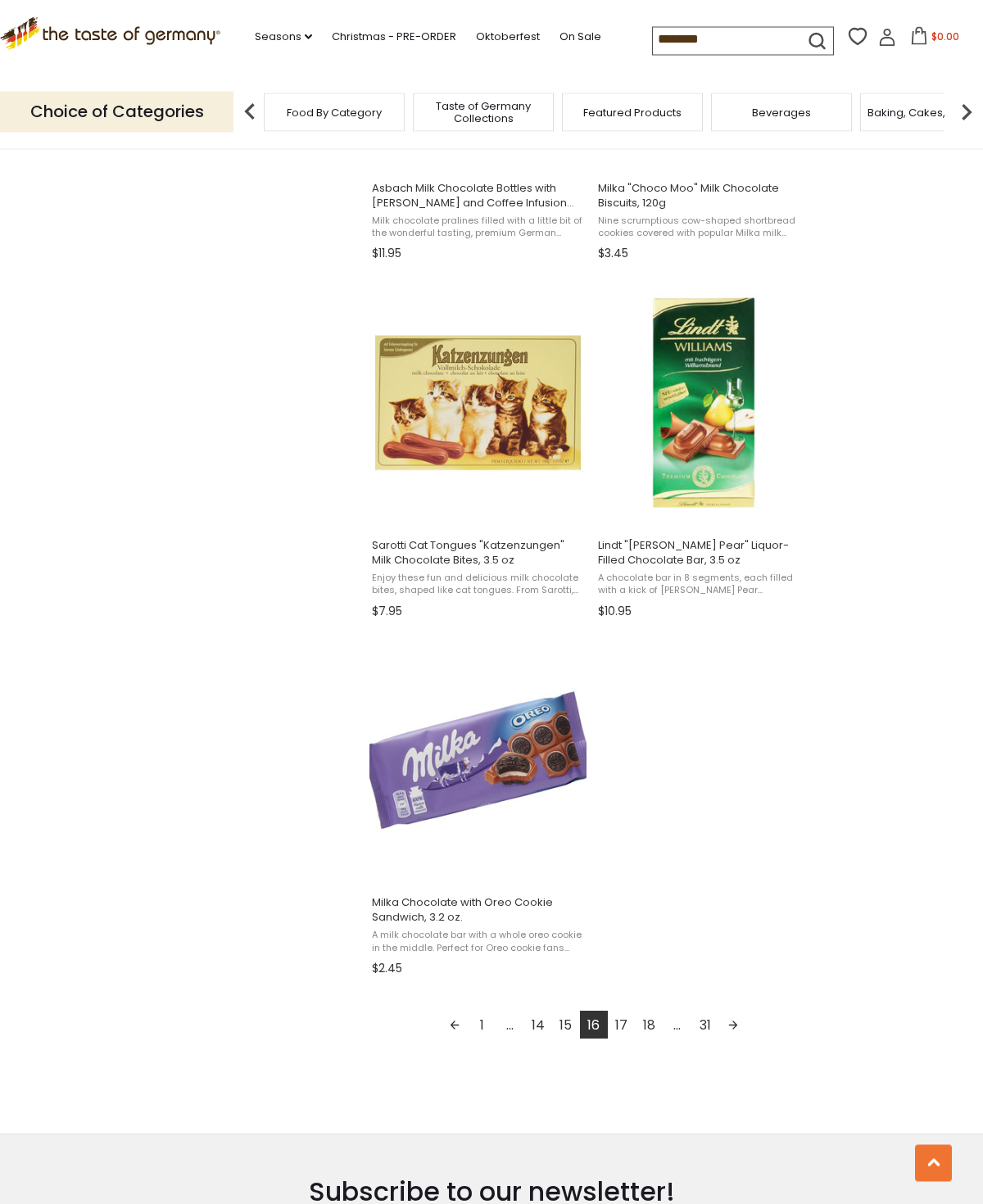
scroll to position [2327, 0]
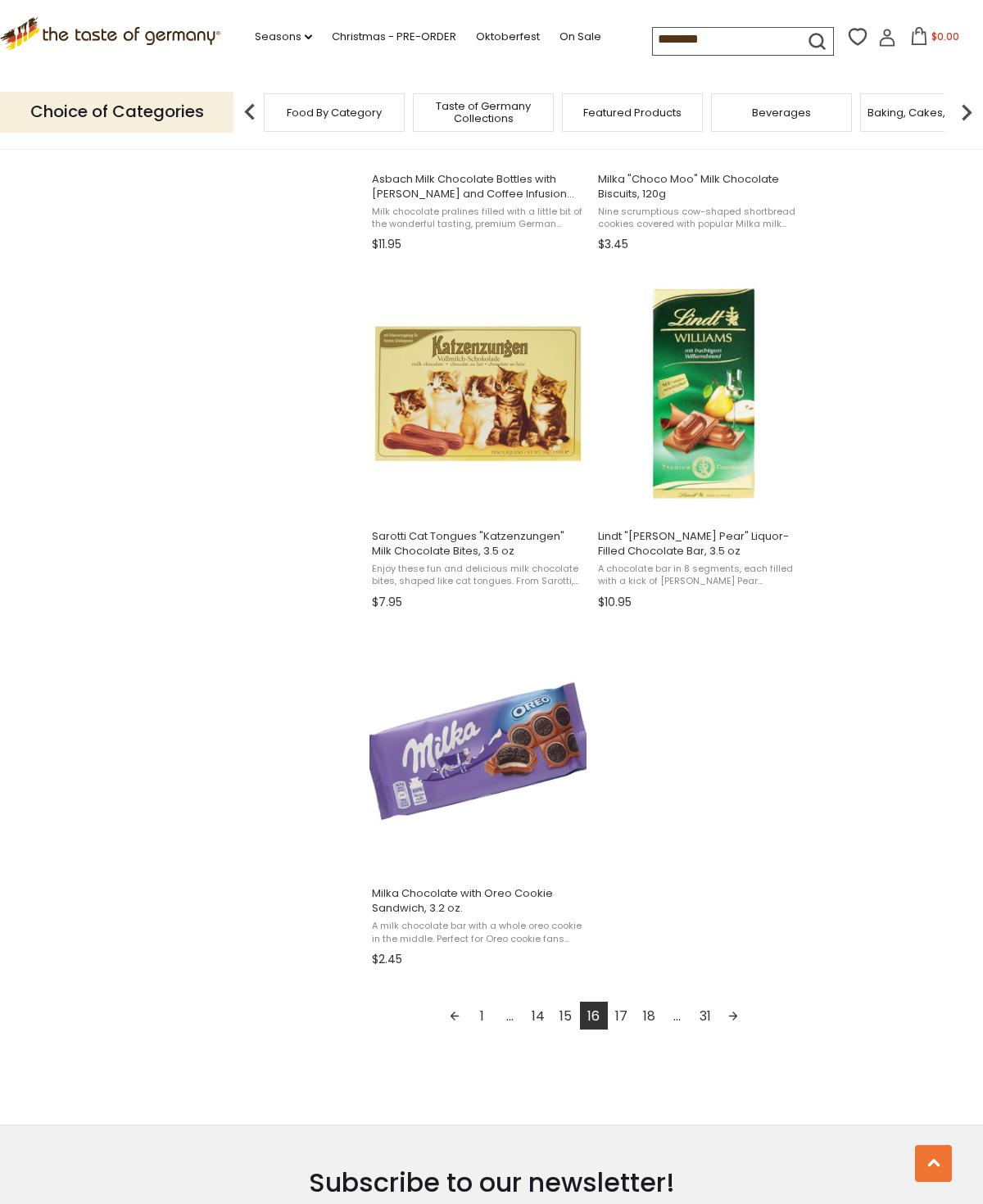
click at [624, 1018] on link "17" at bounding box center [622, 1015] width 28 height 28
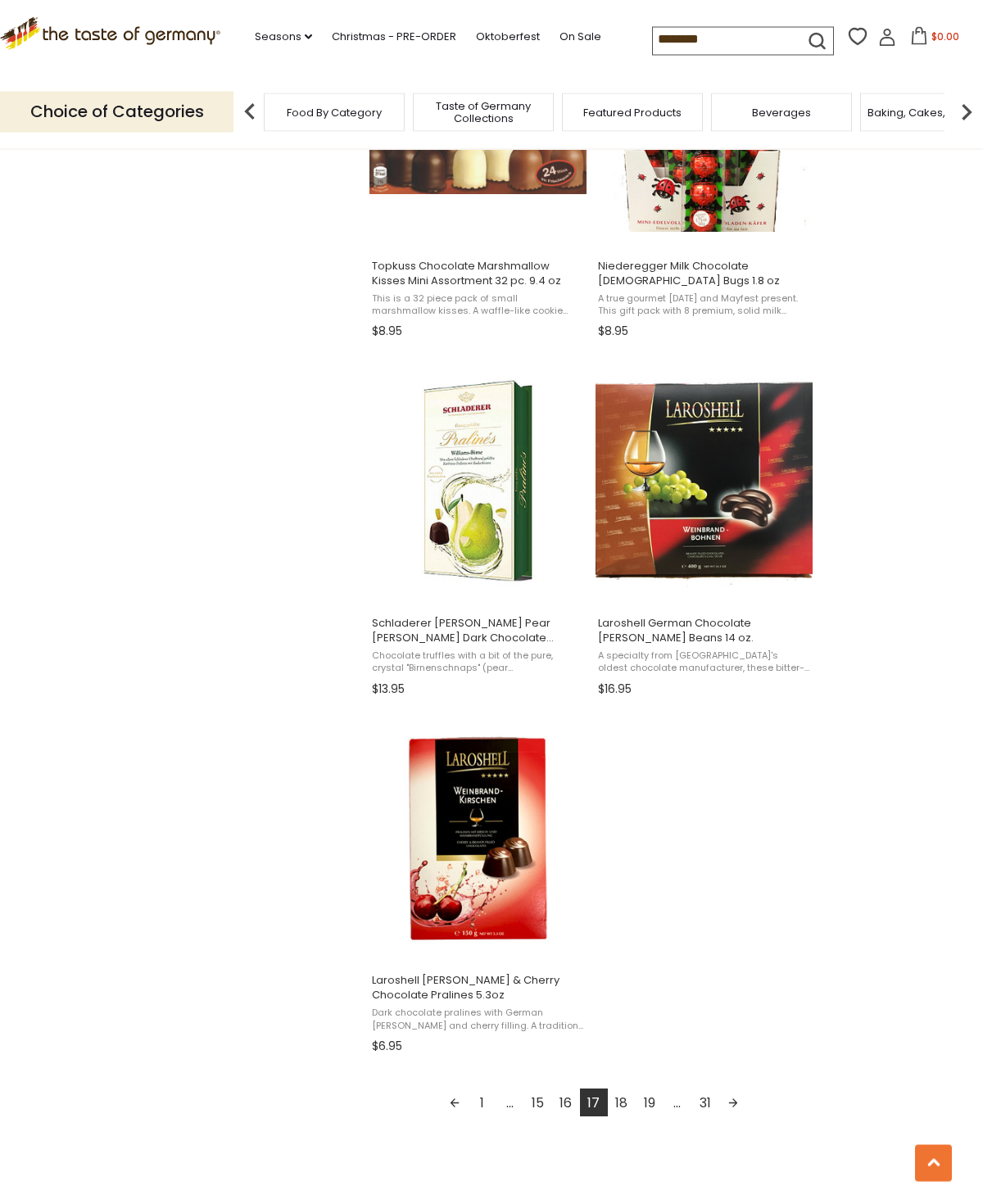
scroll to position [2240, 0]
click at [616, 1105] on link "18" at bounding box center [622, 1103] width 28 height 28
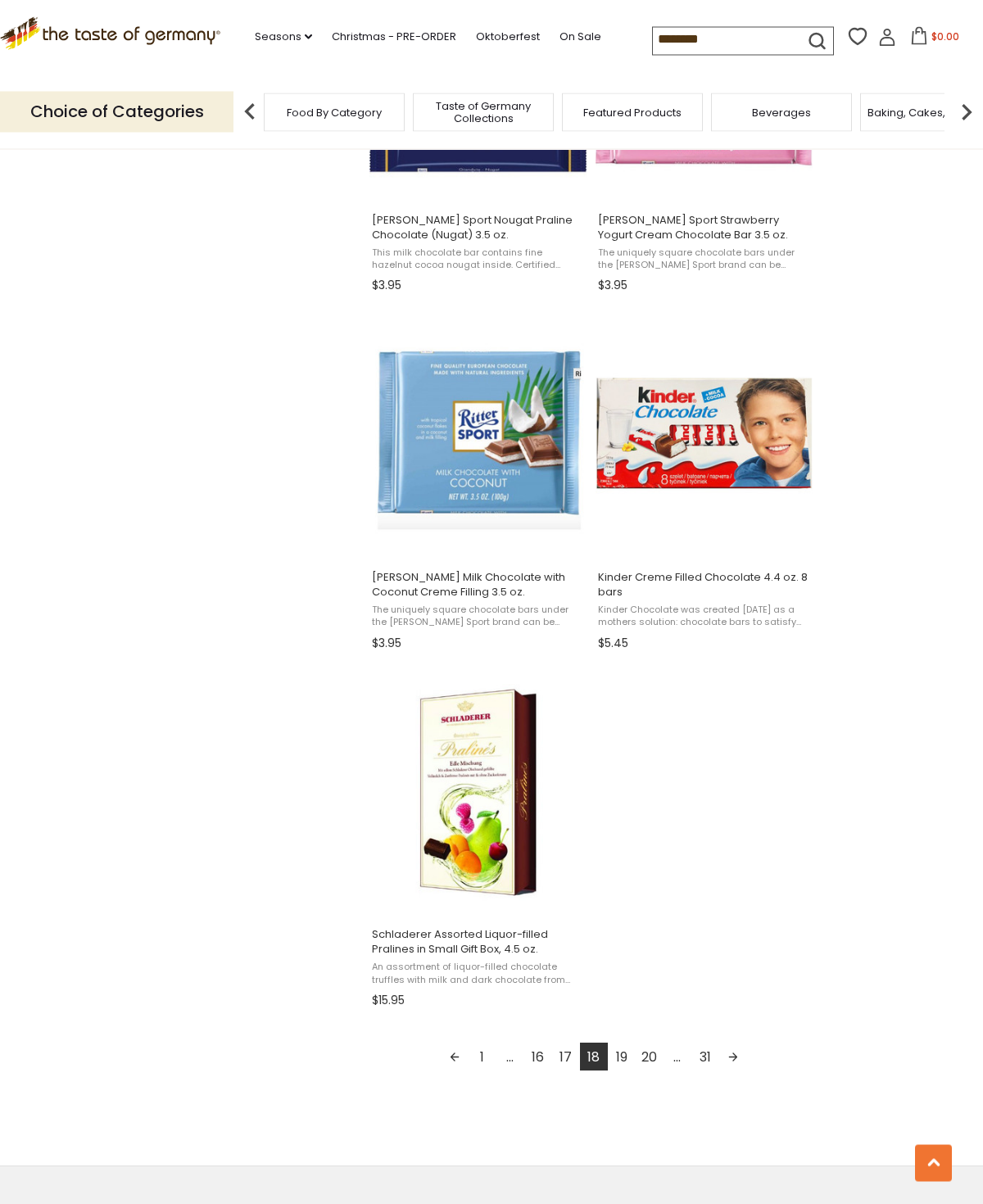
scroll to position [2301, 0]
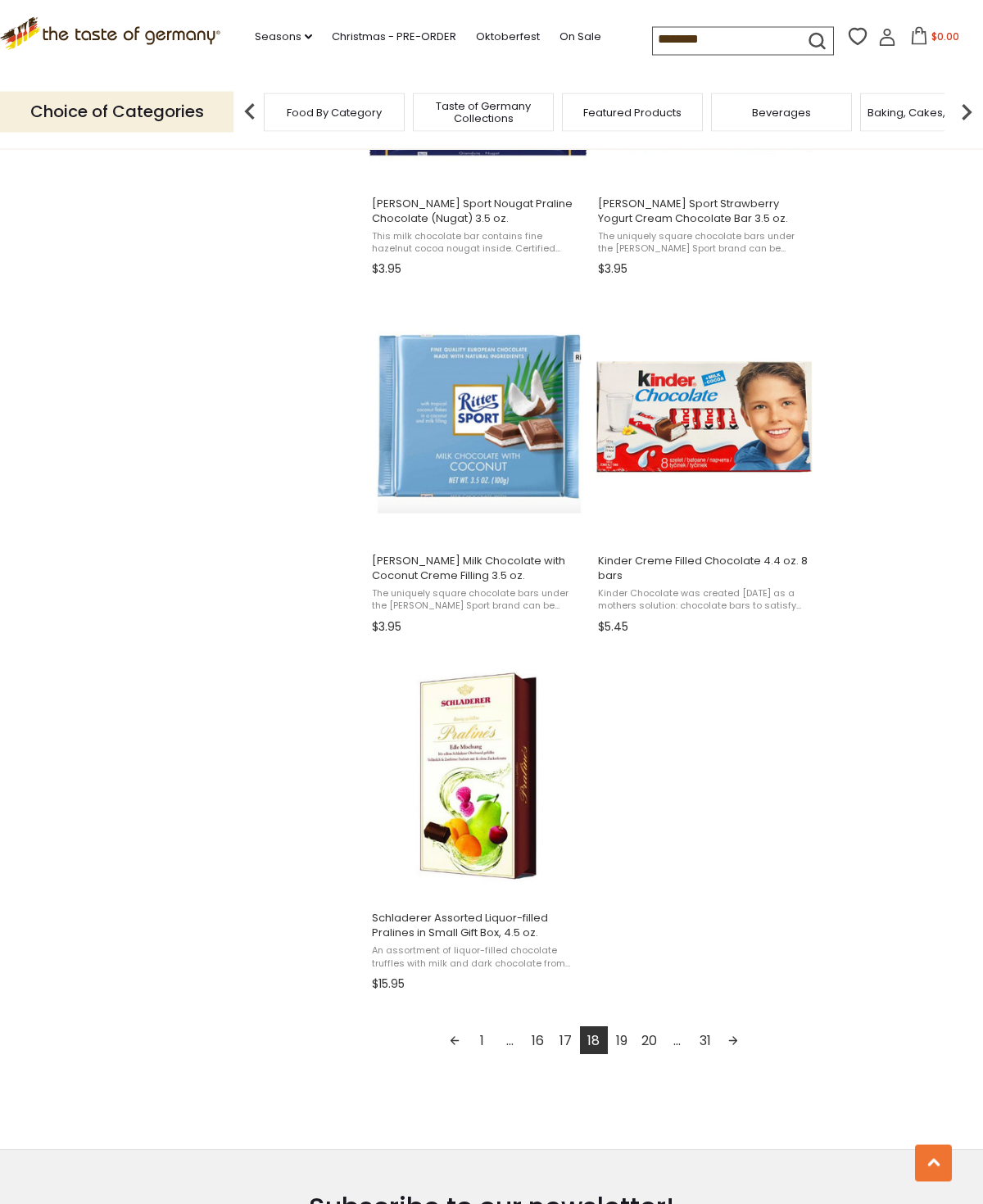
click at [623, 1036] on link "19" at bounding box center [622, 1041] width 28 height 28
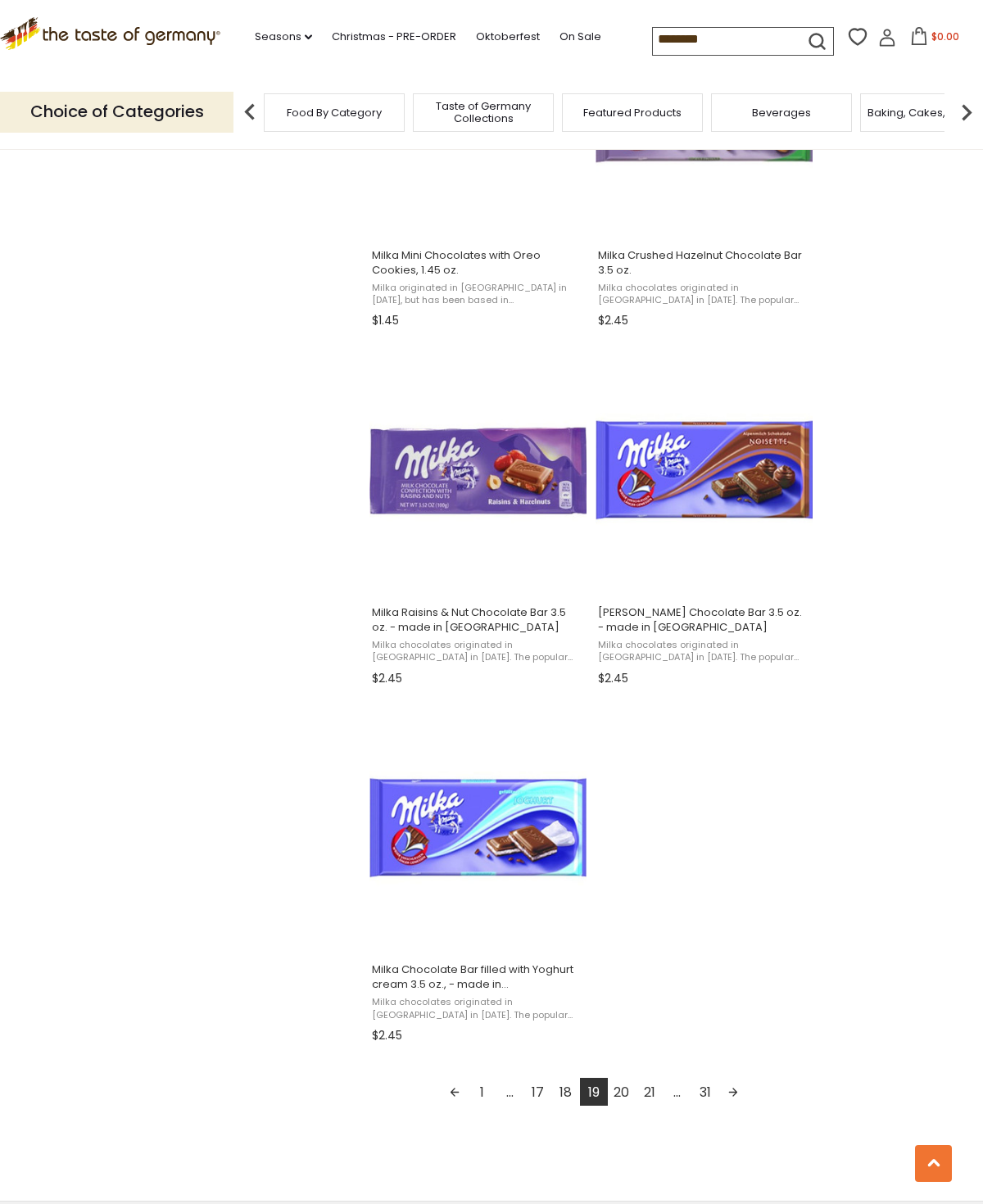
scroll to position [2254, 0]
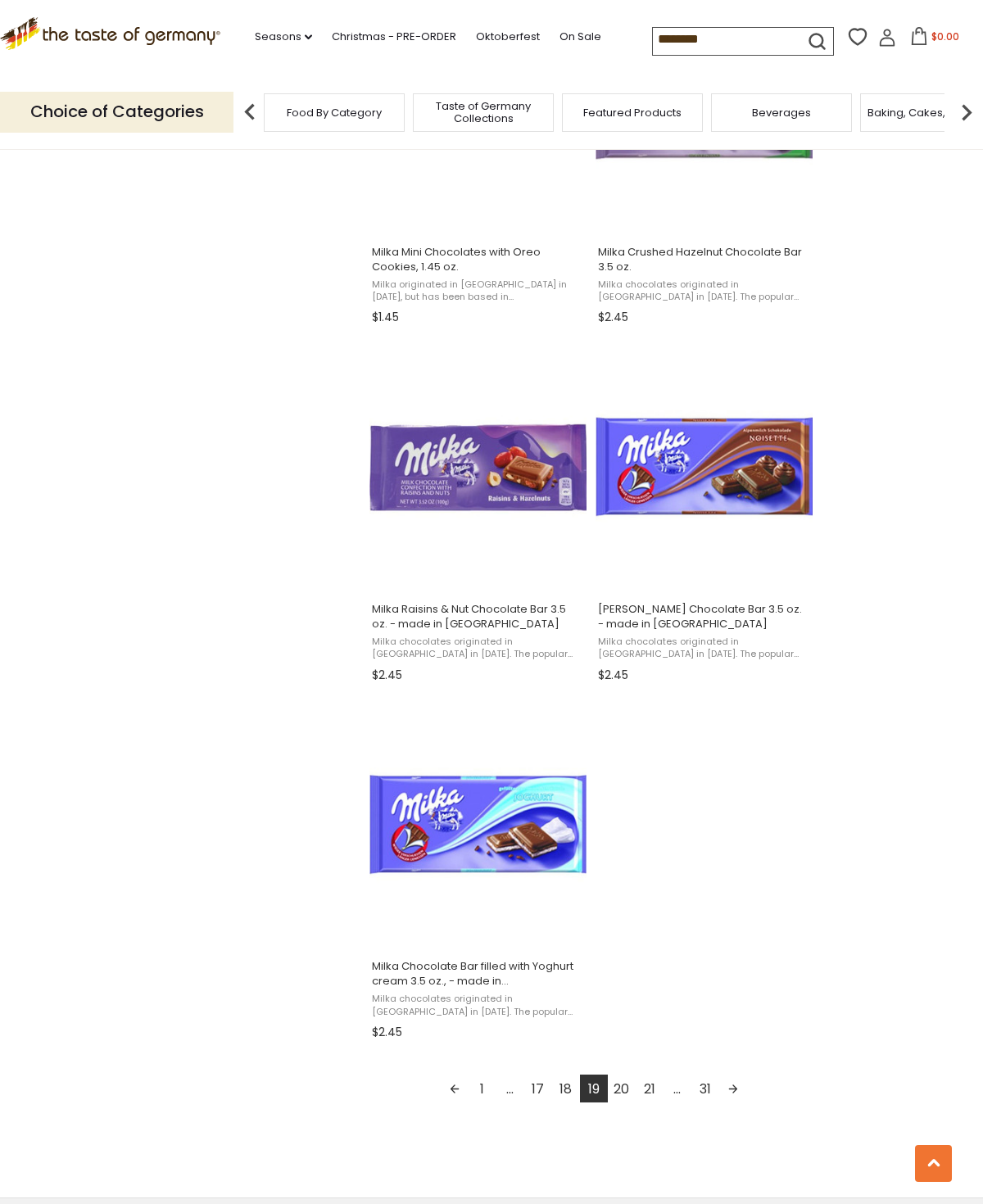
click at [622, 1091] on link "20" at bounding box center [622, 1089] width 28 height 28
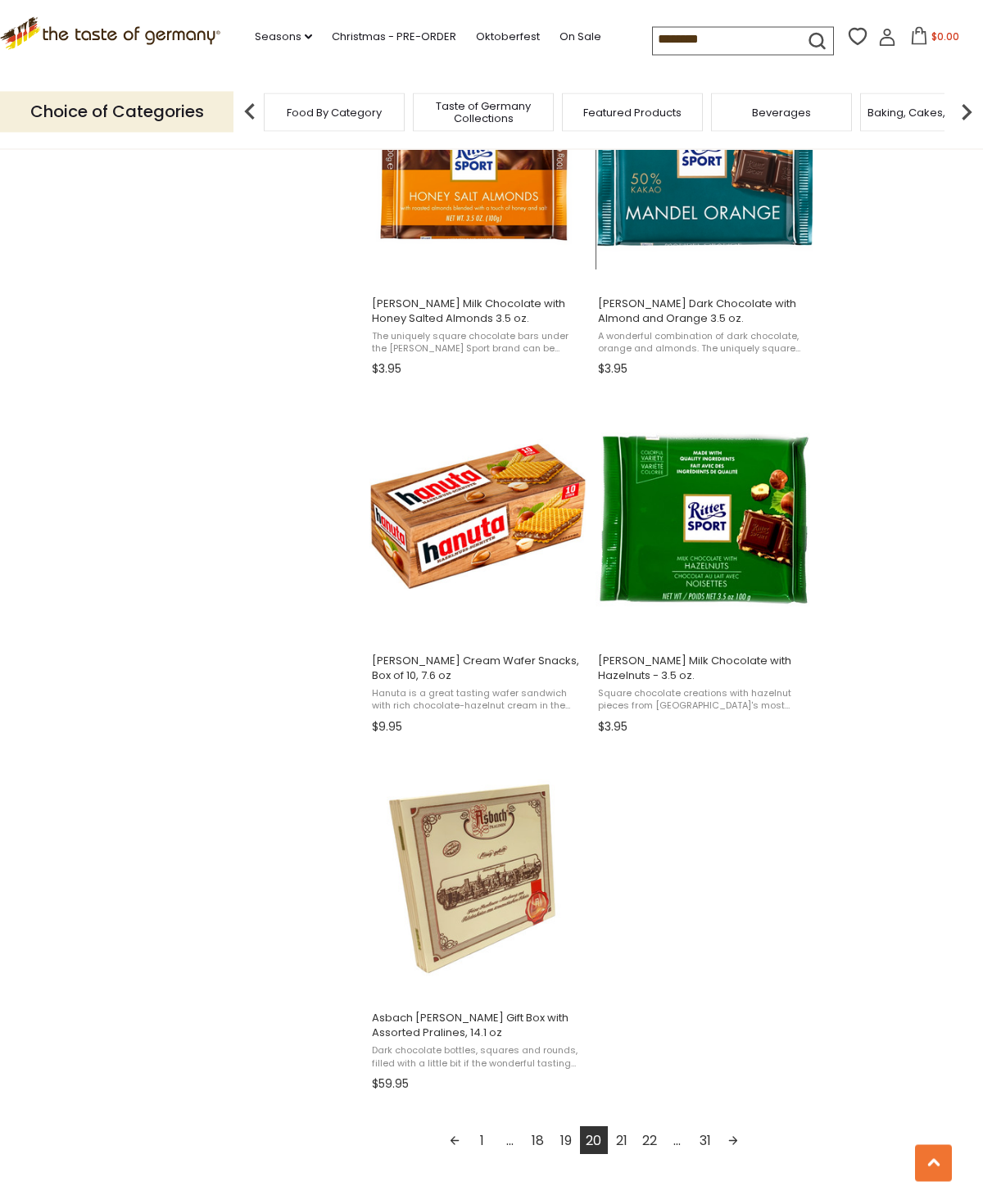
scroll to position [2208, 0]
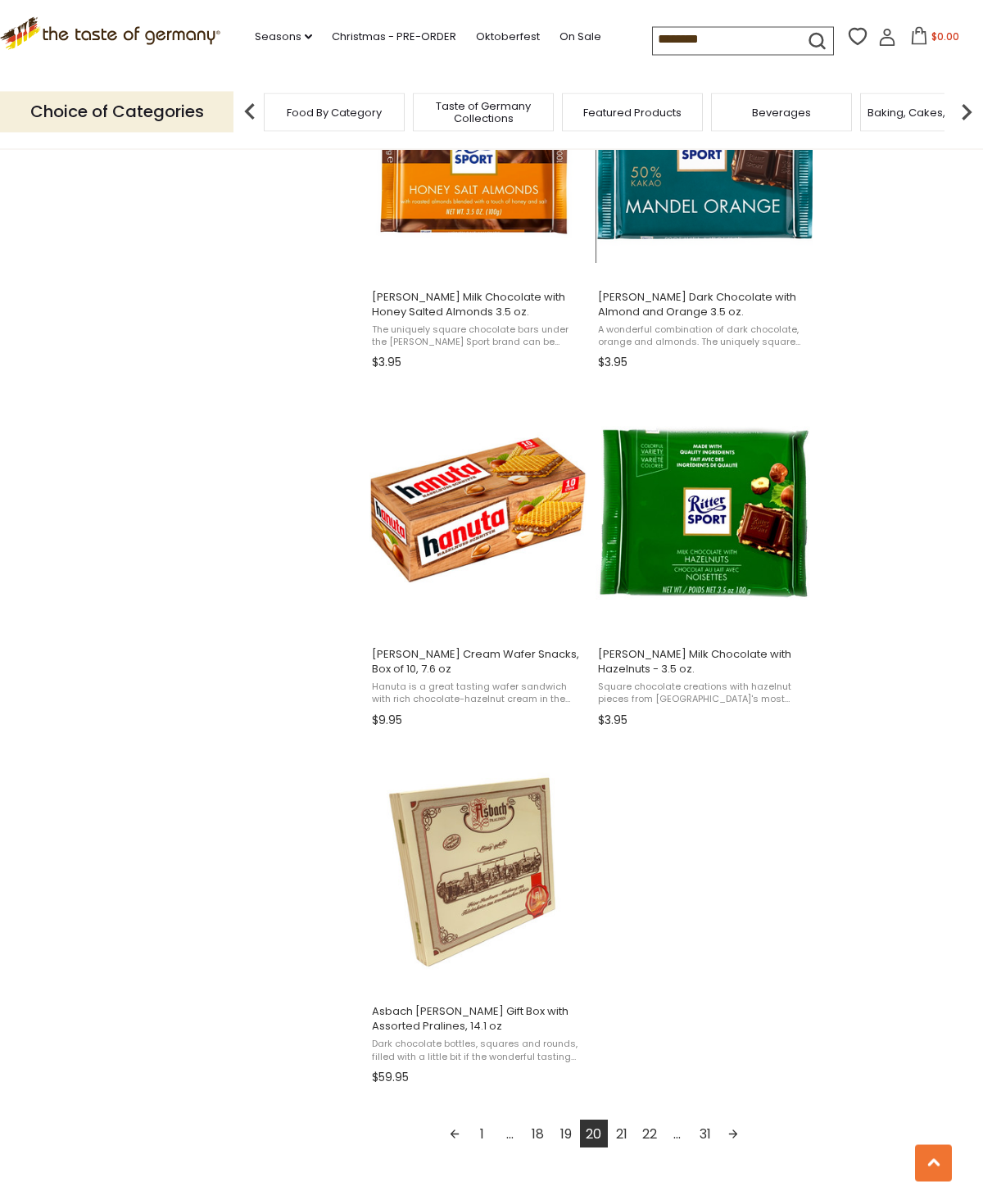
click at [623, 1136] on link "21" at bounding box center [622, 1134] width 28 height 28
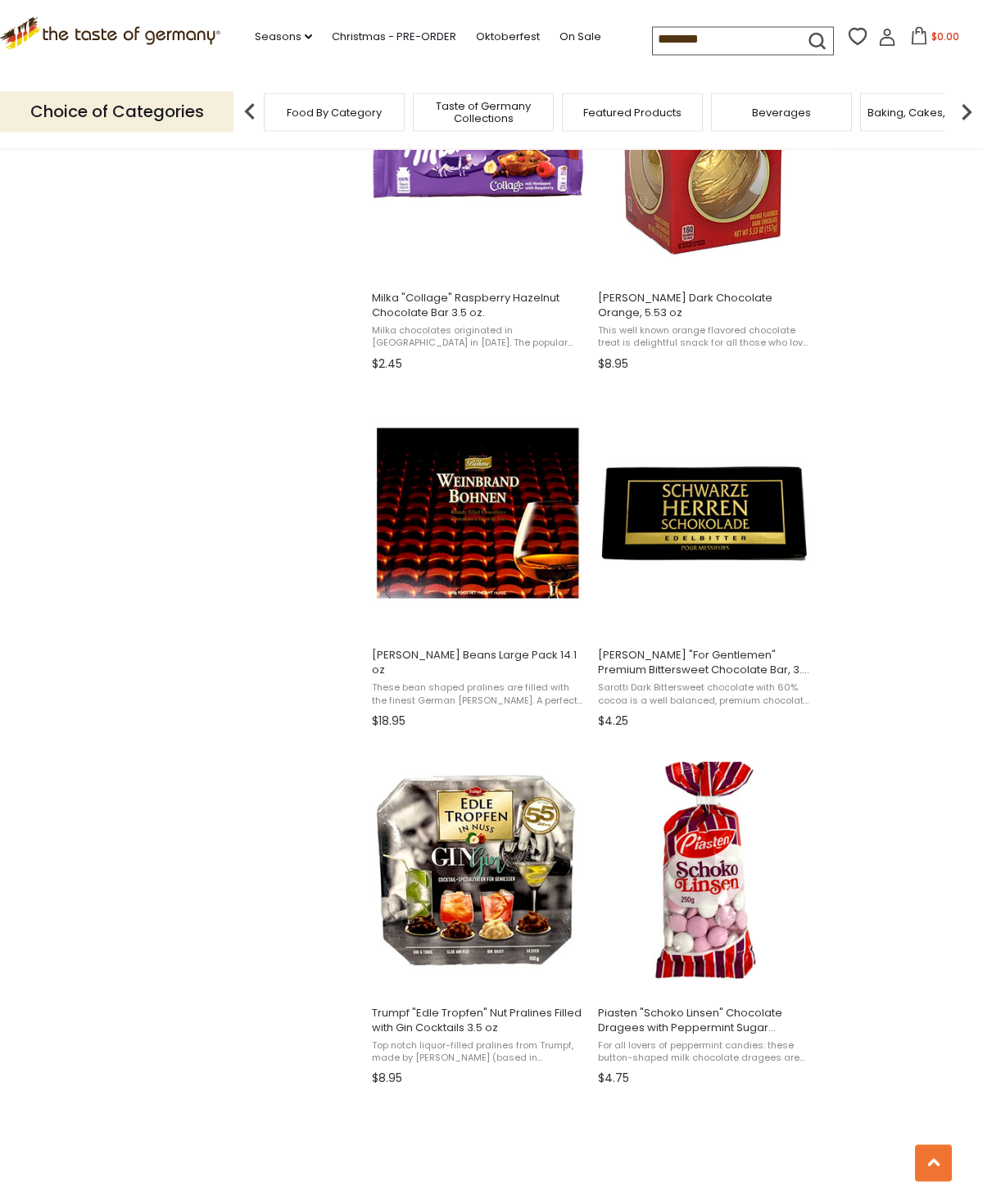
scroll to position [1494, 0]
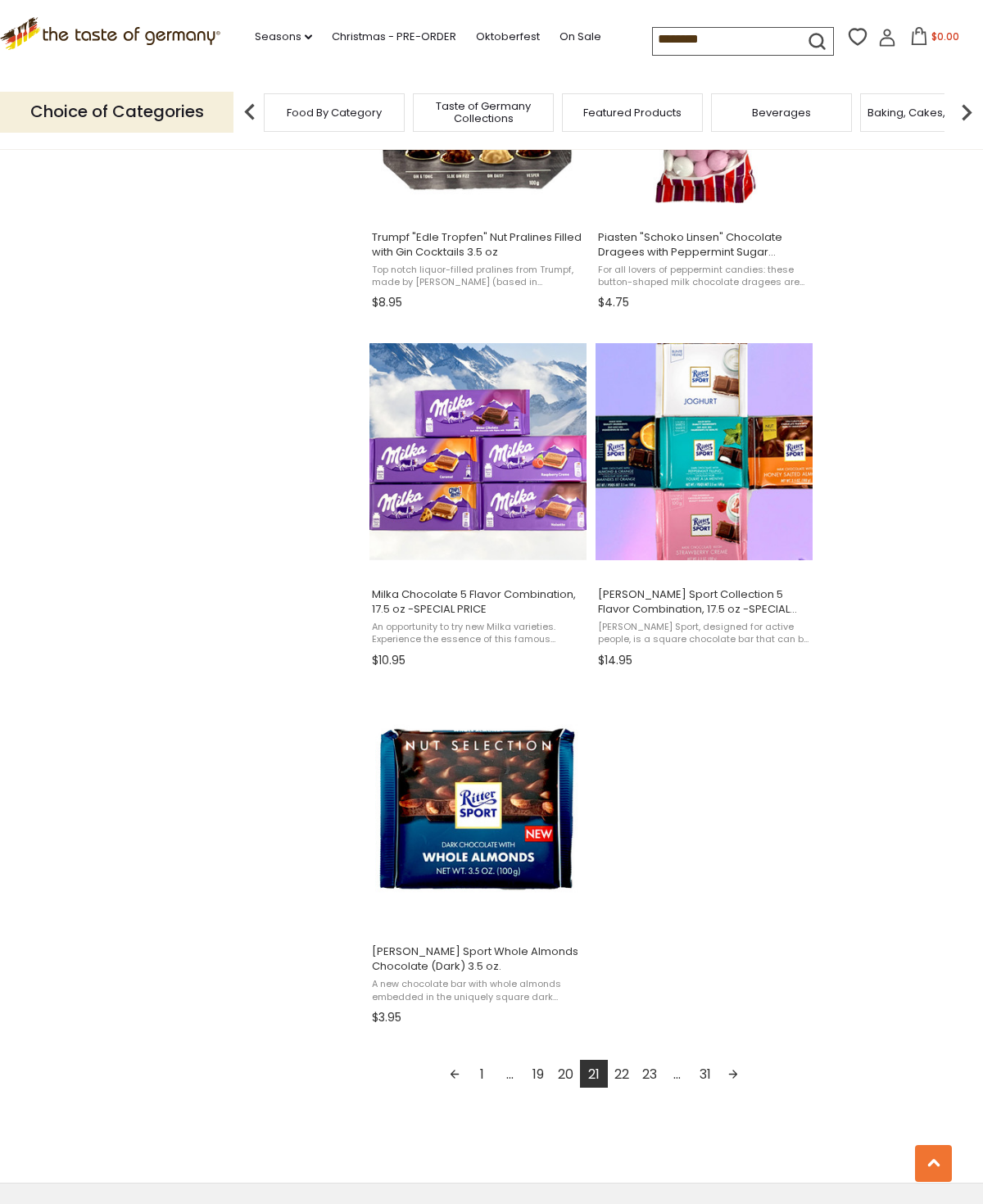
click at [629, 1076] on link "22" at bounding box center [622, 1074] width 28 height 28
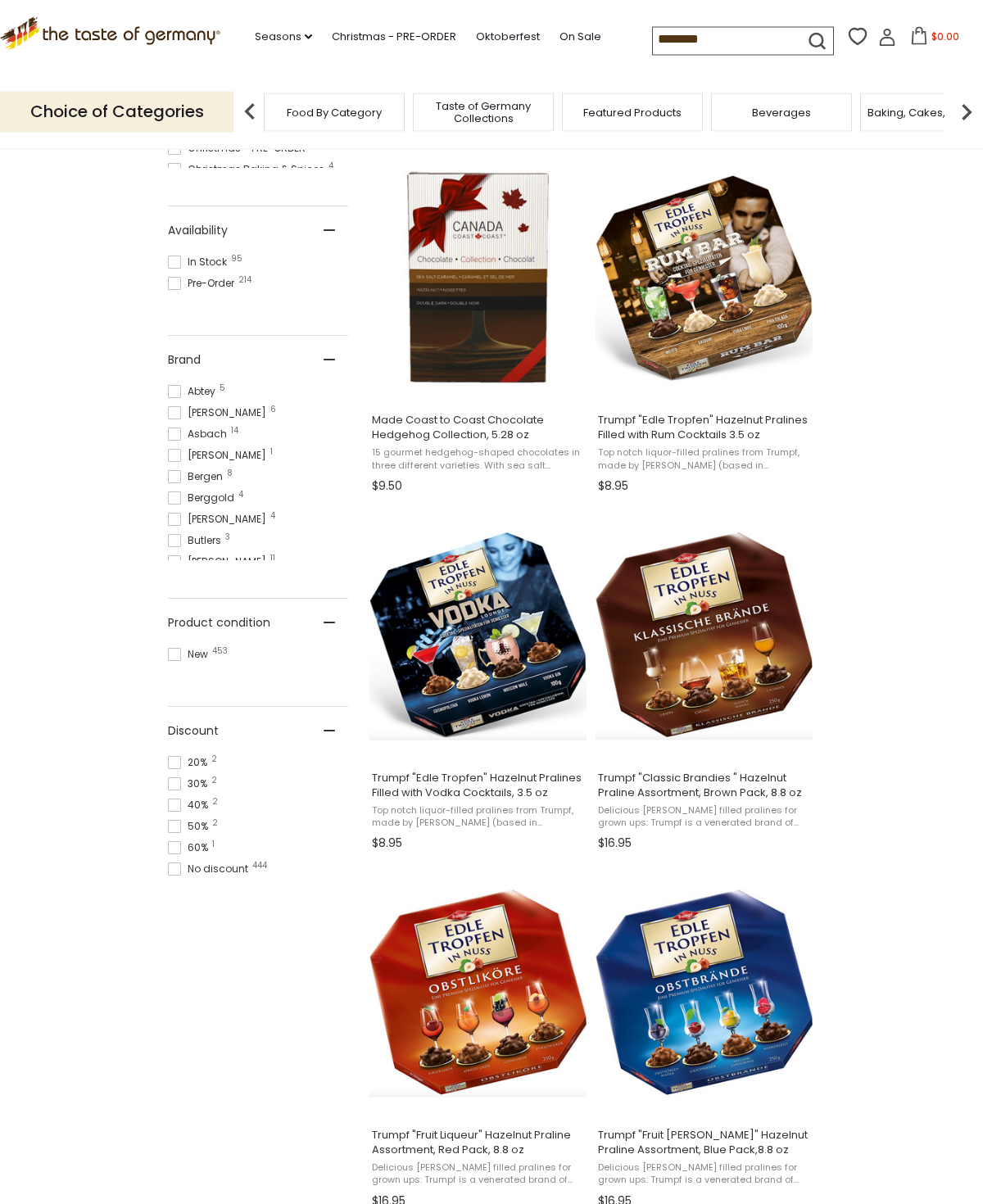
scroll to position [656, 0]
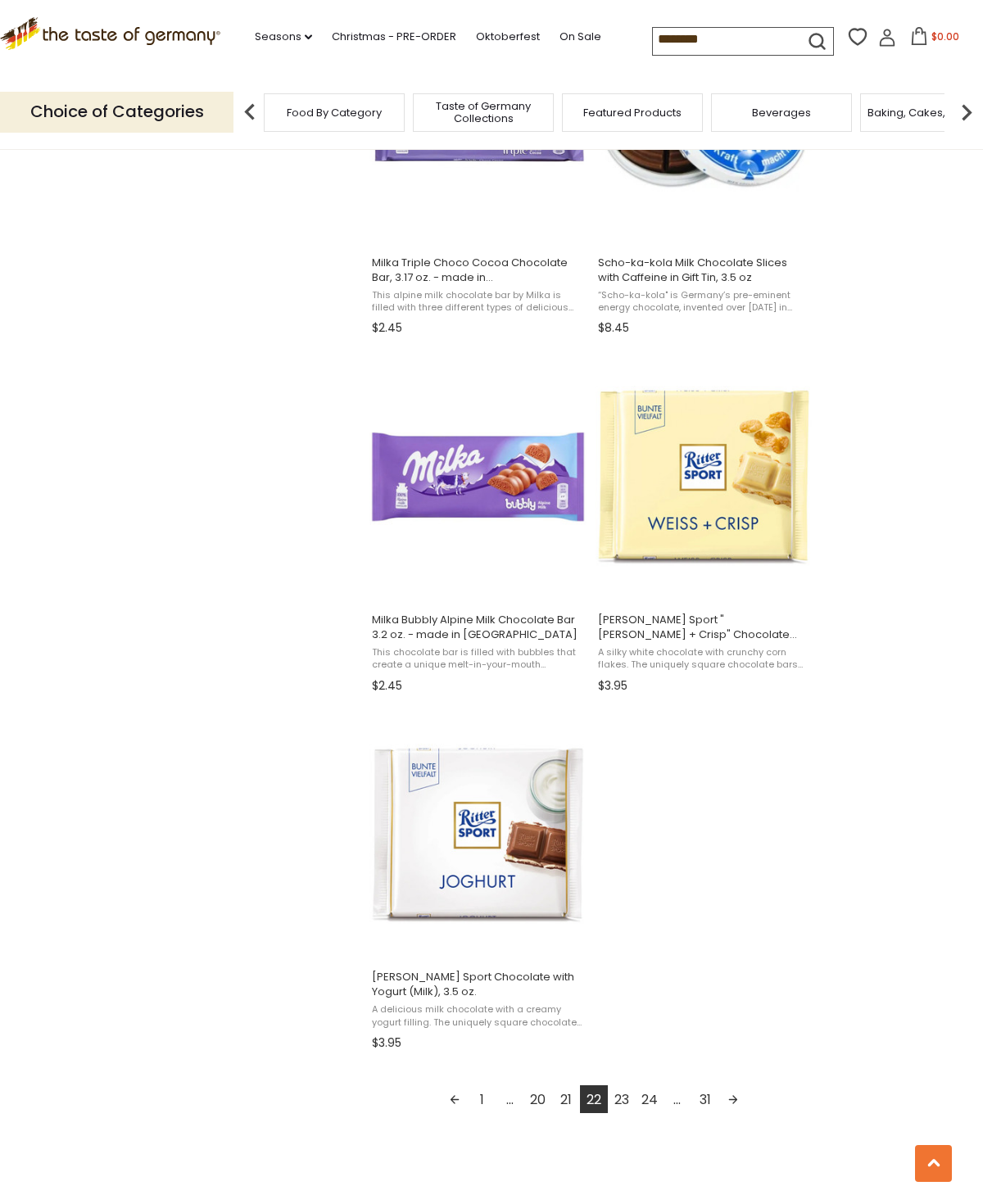
click at [627, 1104] on link "23" at bounding box center [622, 1099] width 28 height 28
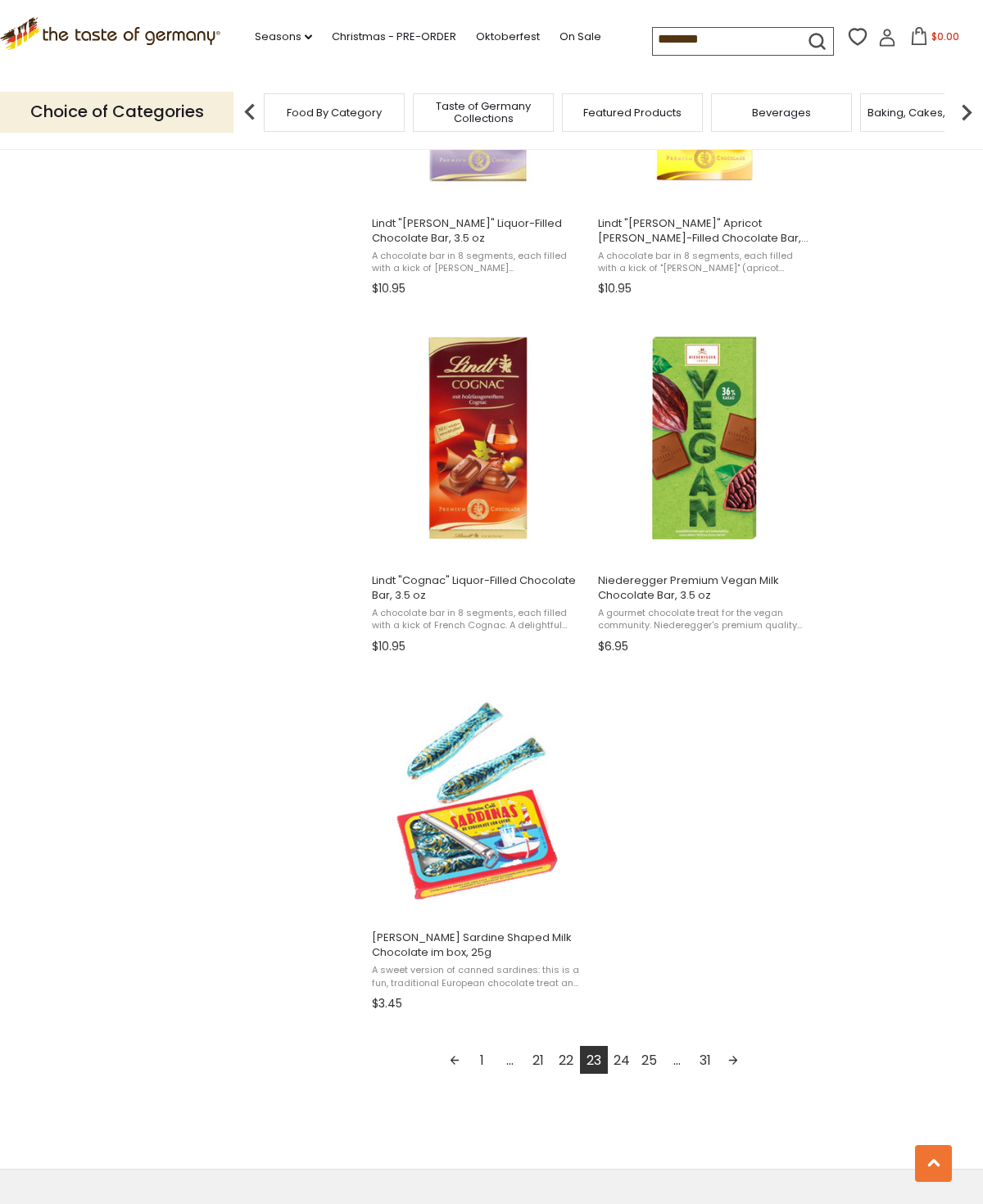
scroll to position [2290, 0]
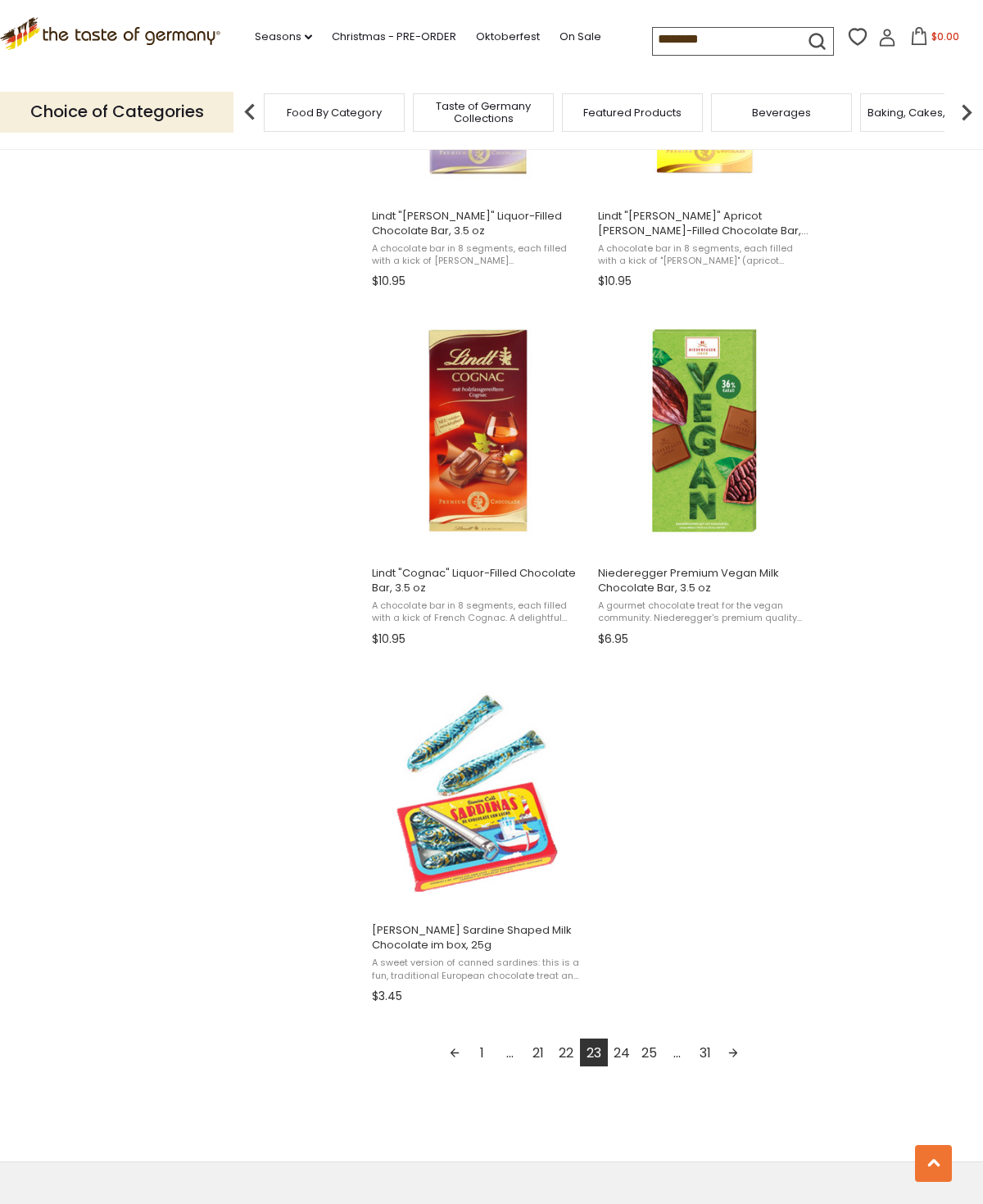
click at [619, 1054] on link "24" at bounding box center [622, 1053] width 28 height 28
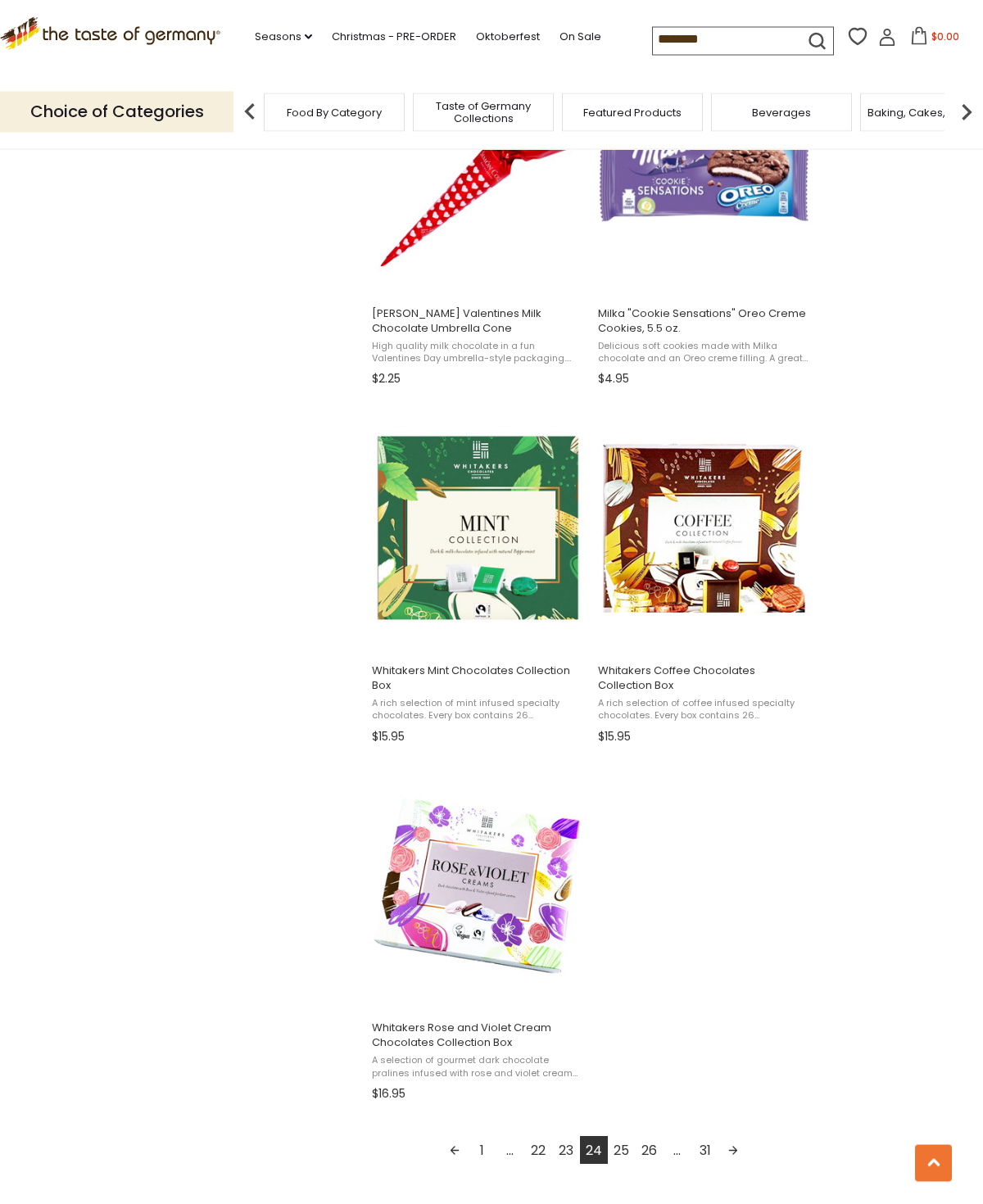
scroll to position [2192, 0]
click at [622, 1152] on link "25" at bounding box center [622, 1150] width 28 height 28
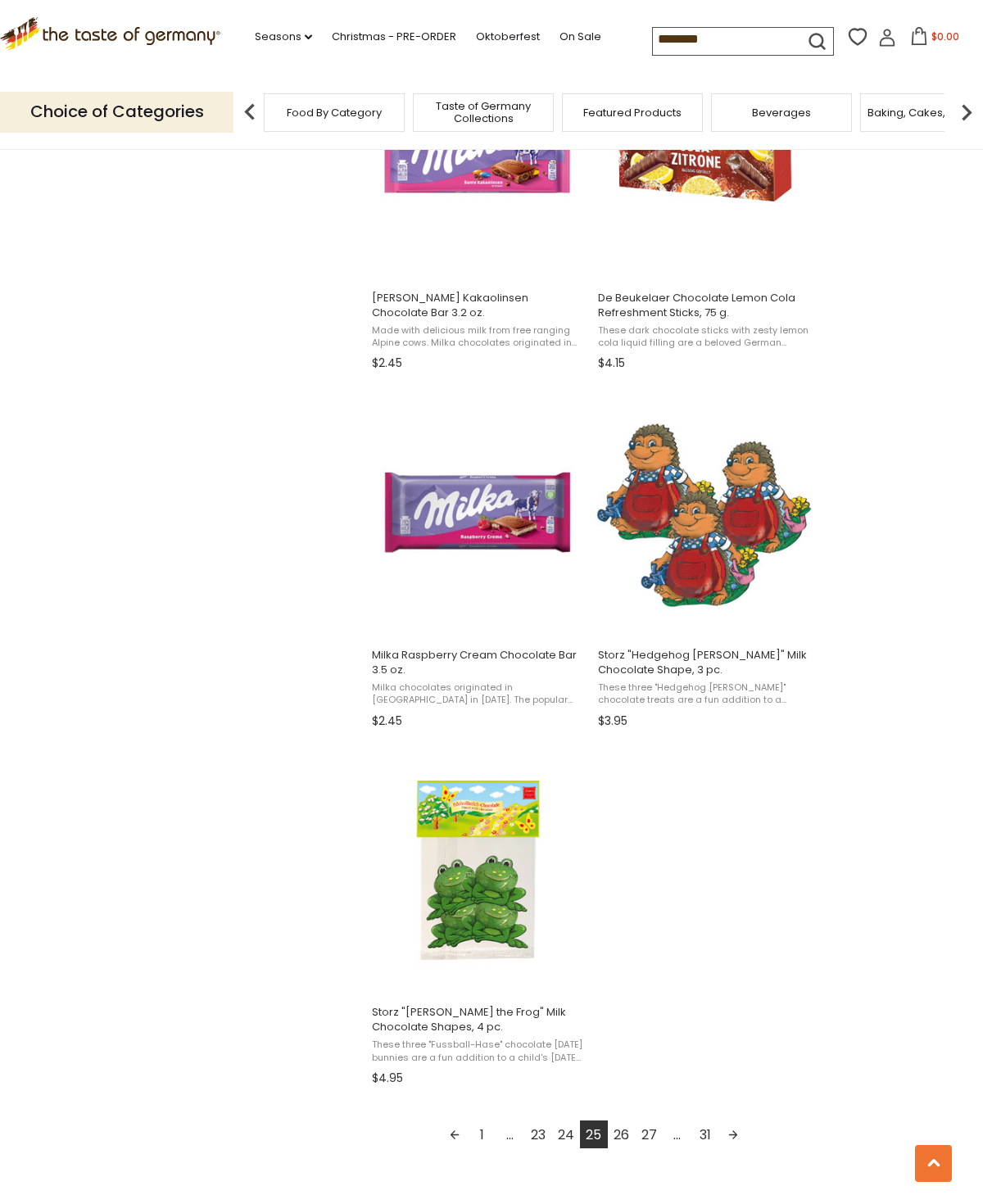
scroll to position [2217, 0]
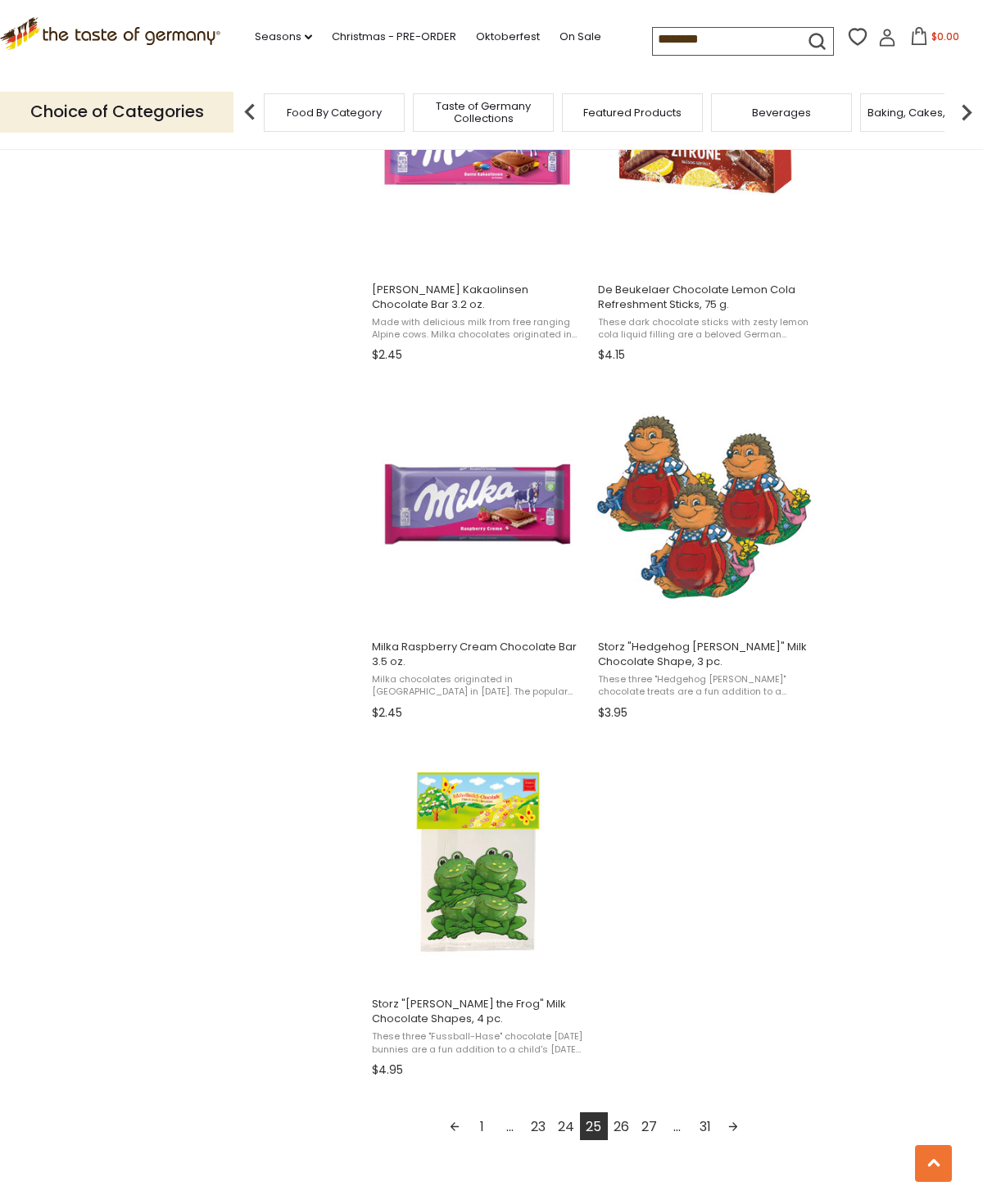
click at [619, 1130] on link "26" at bounding box center [622, 1126] width 28 height 28
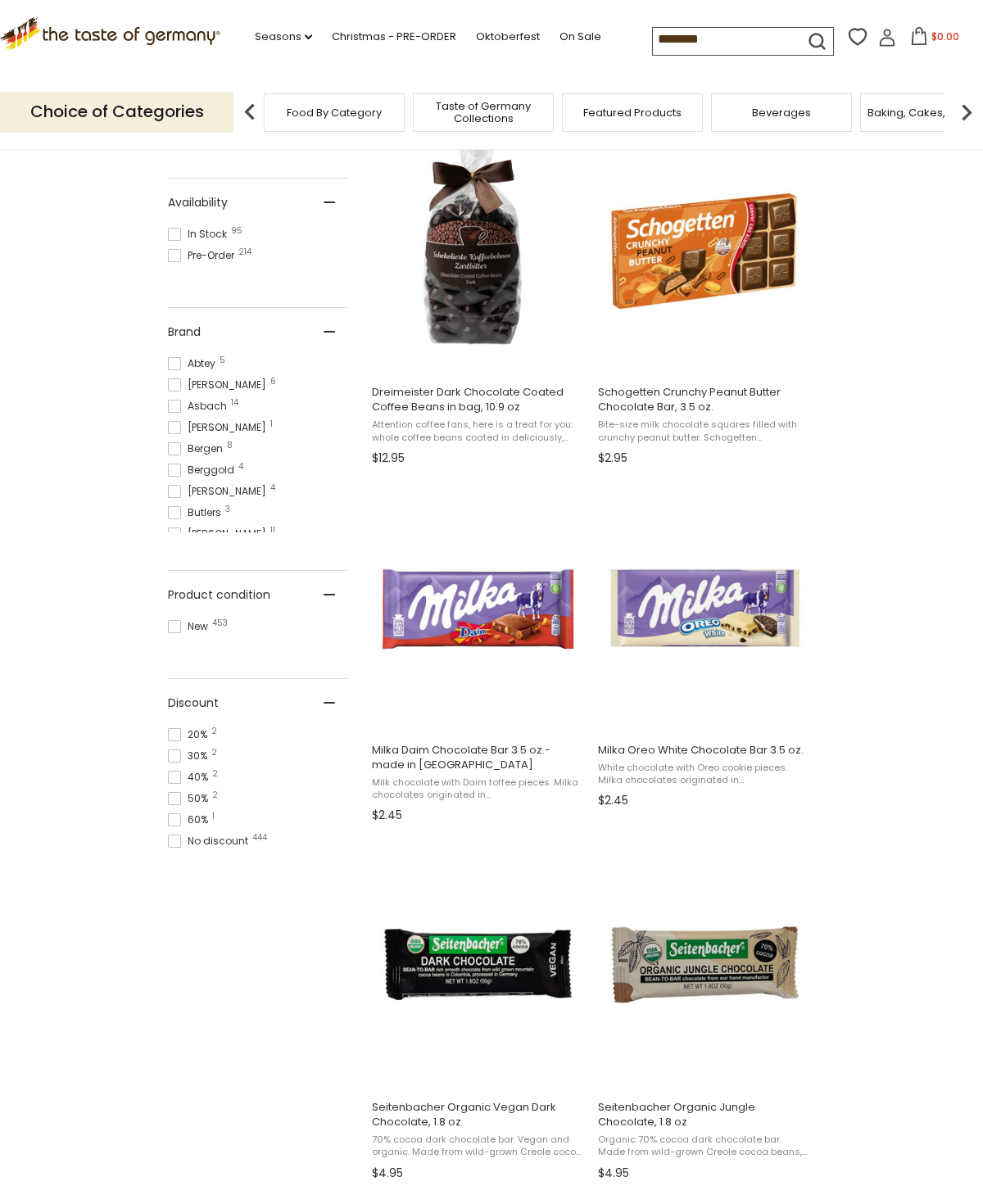
scroll to position [4, 0]
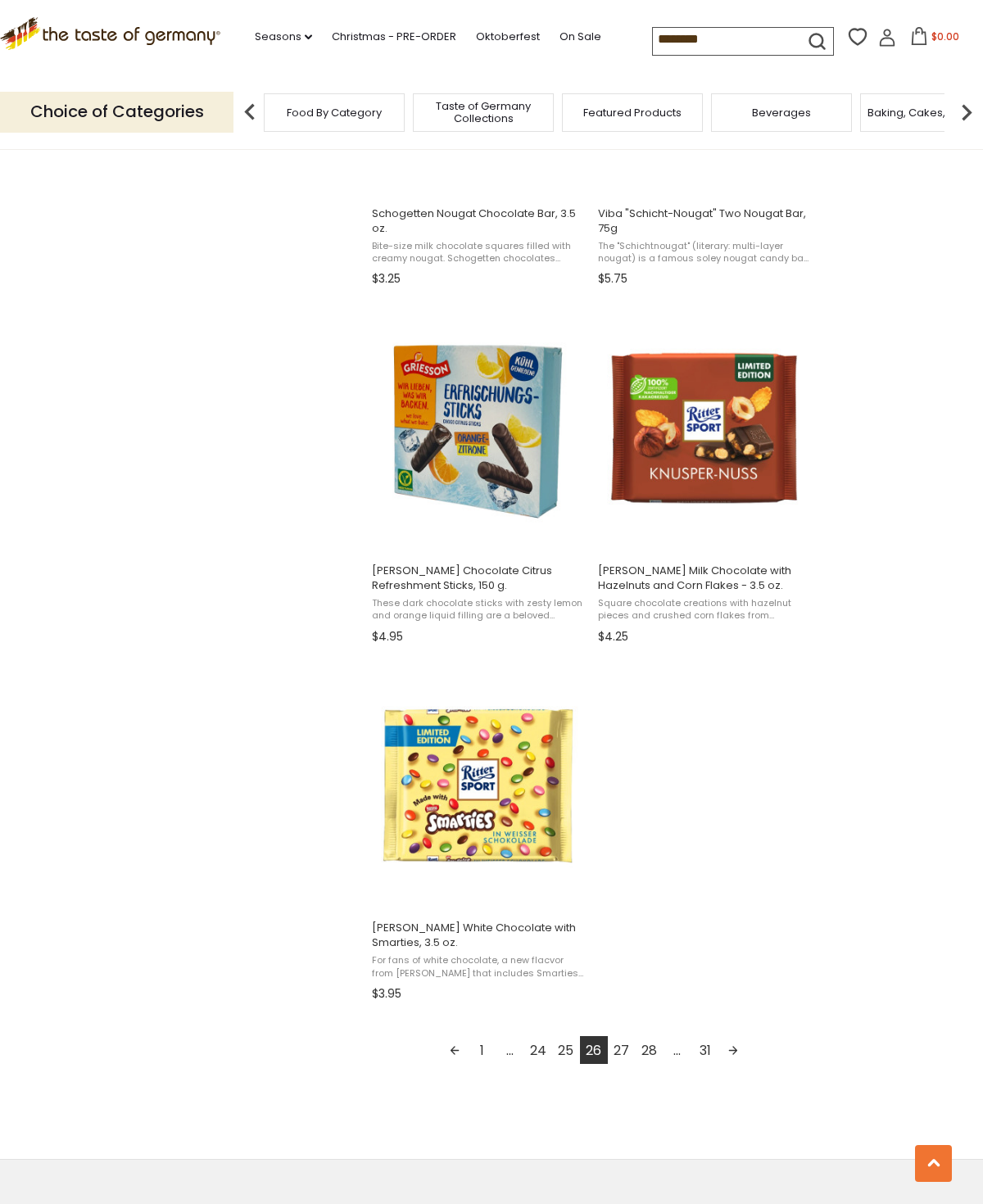
click at [630, 1053] on link "27" at bounding box center [622, 1050] width 28 height 28
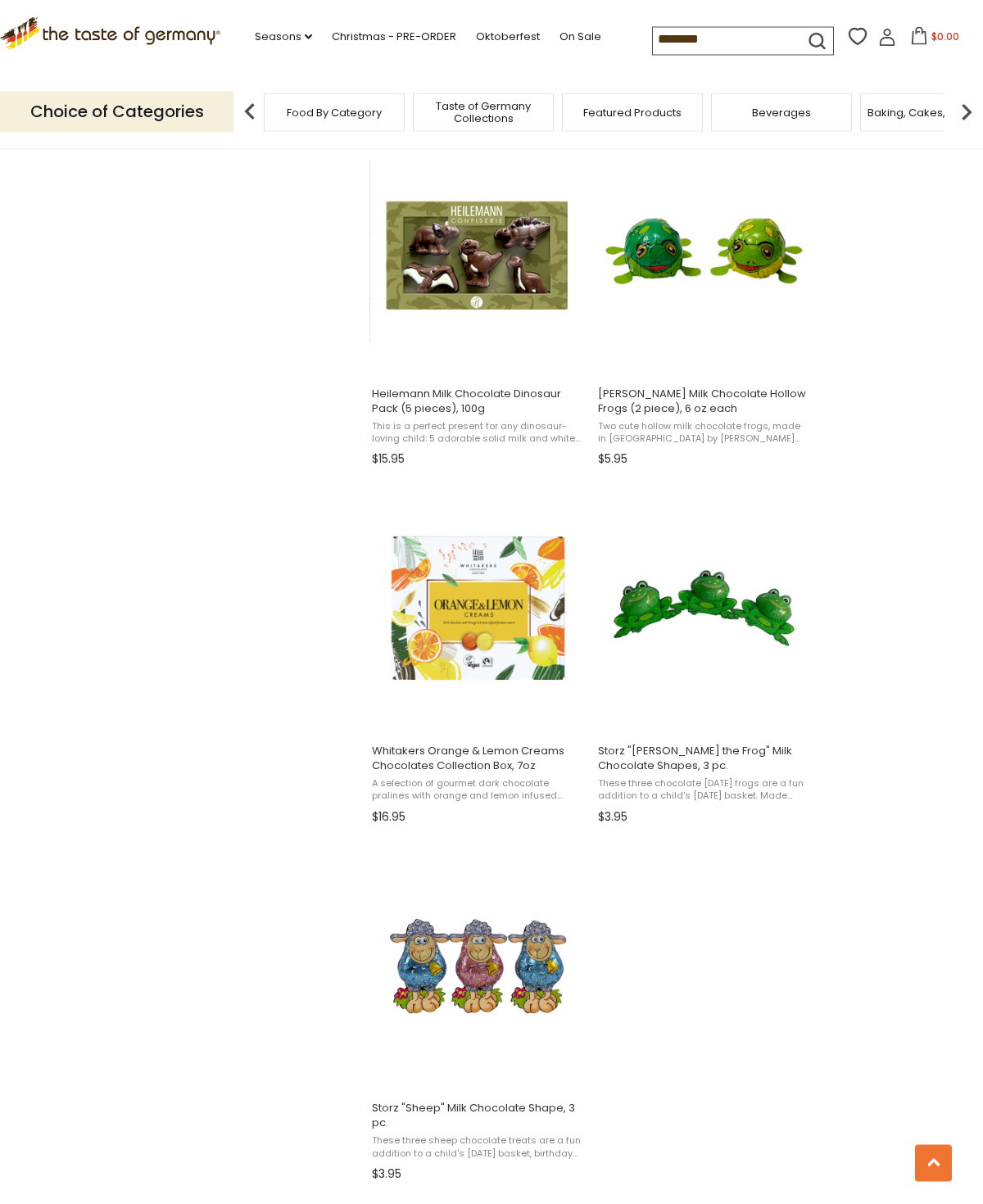
scroll to position [2148, 0]
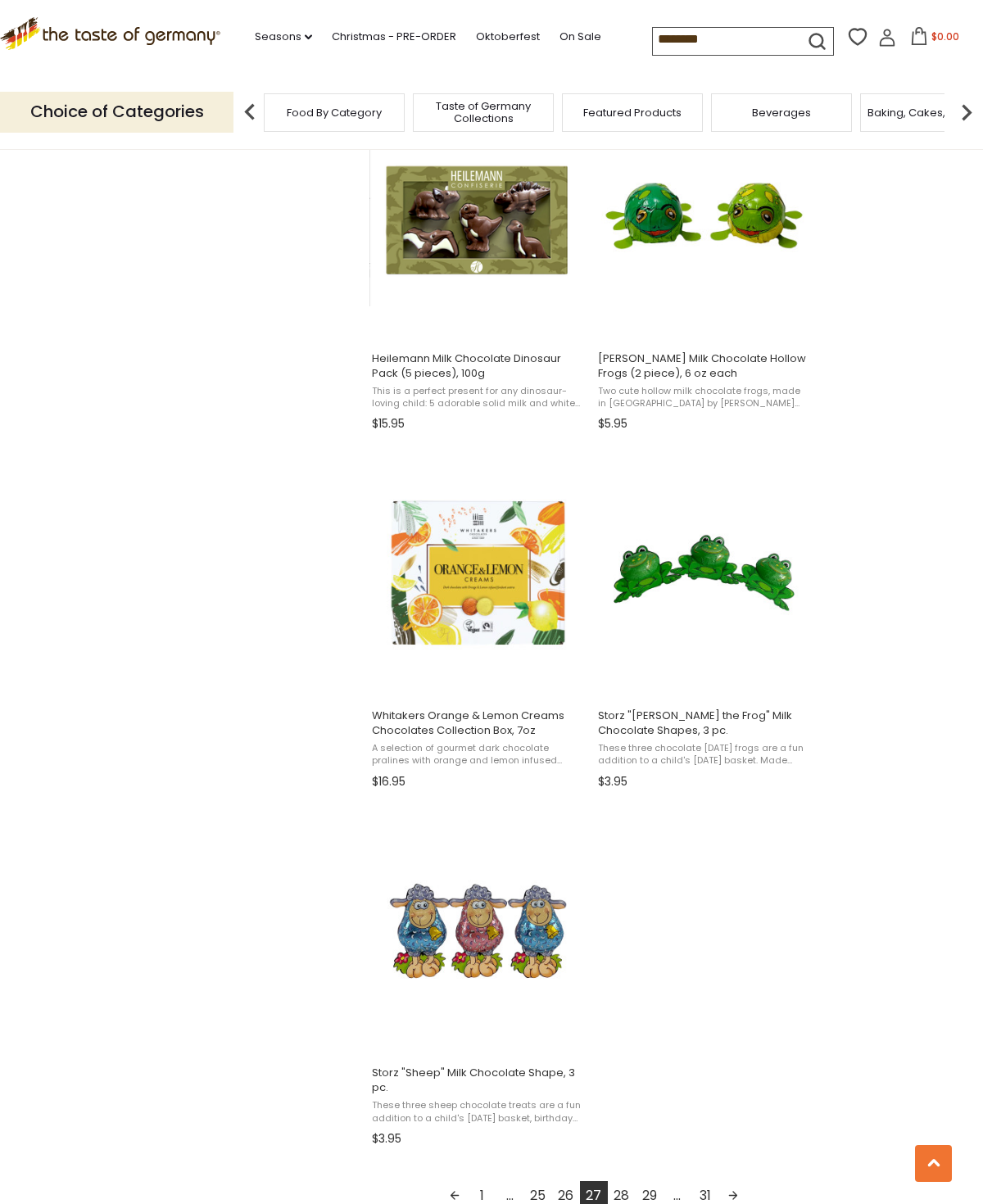
click at [620, 1194] on link "28" at bounding box center [622, 1195] width 28 height 28
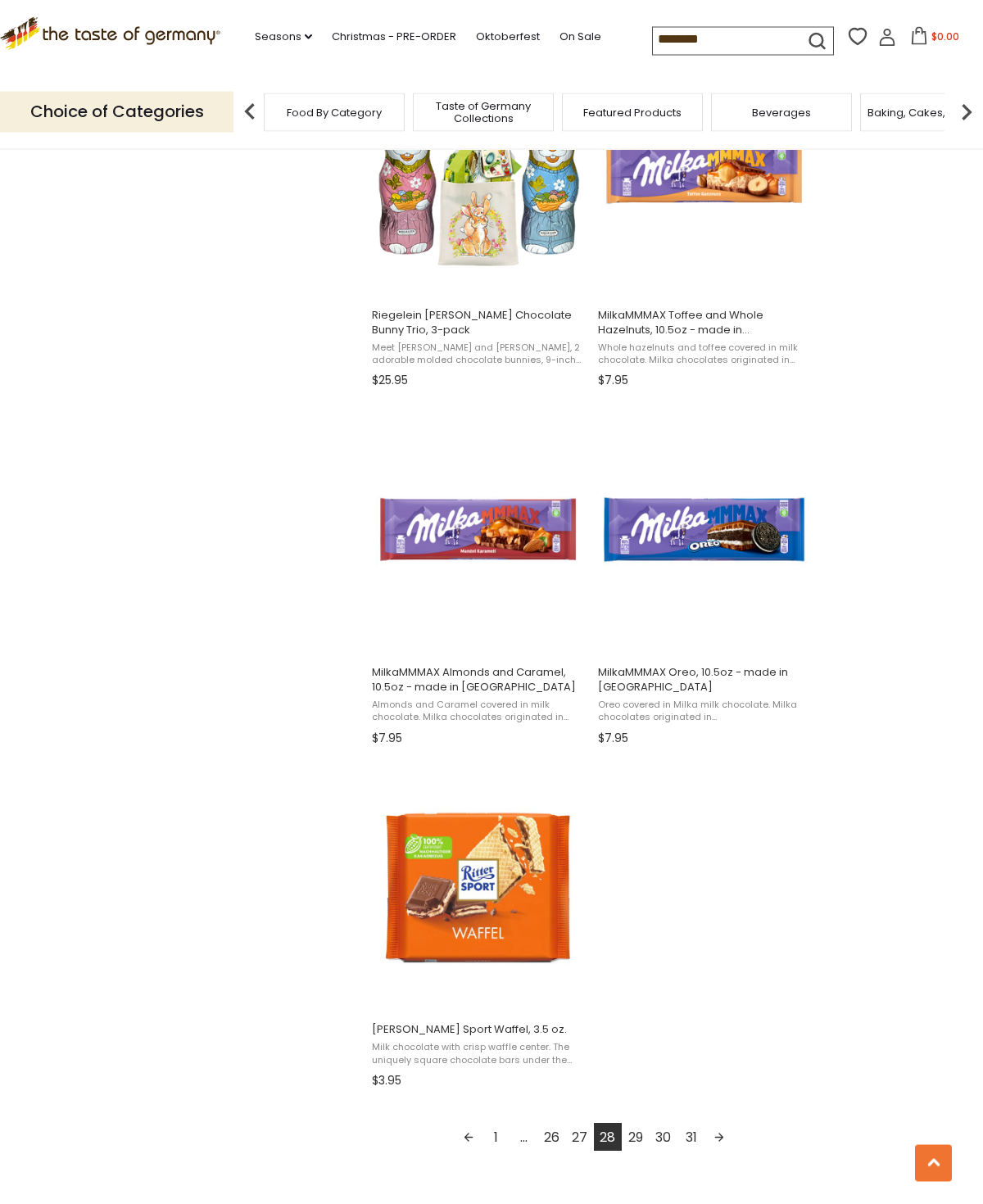
scroll to position [2214, 0]
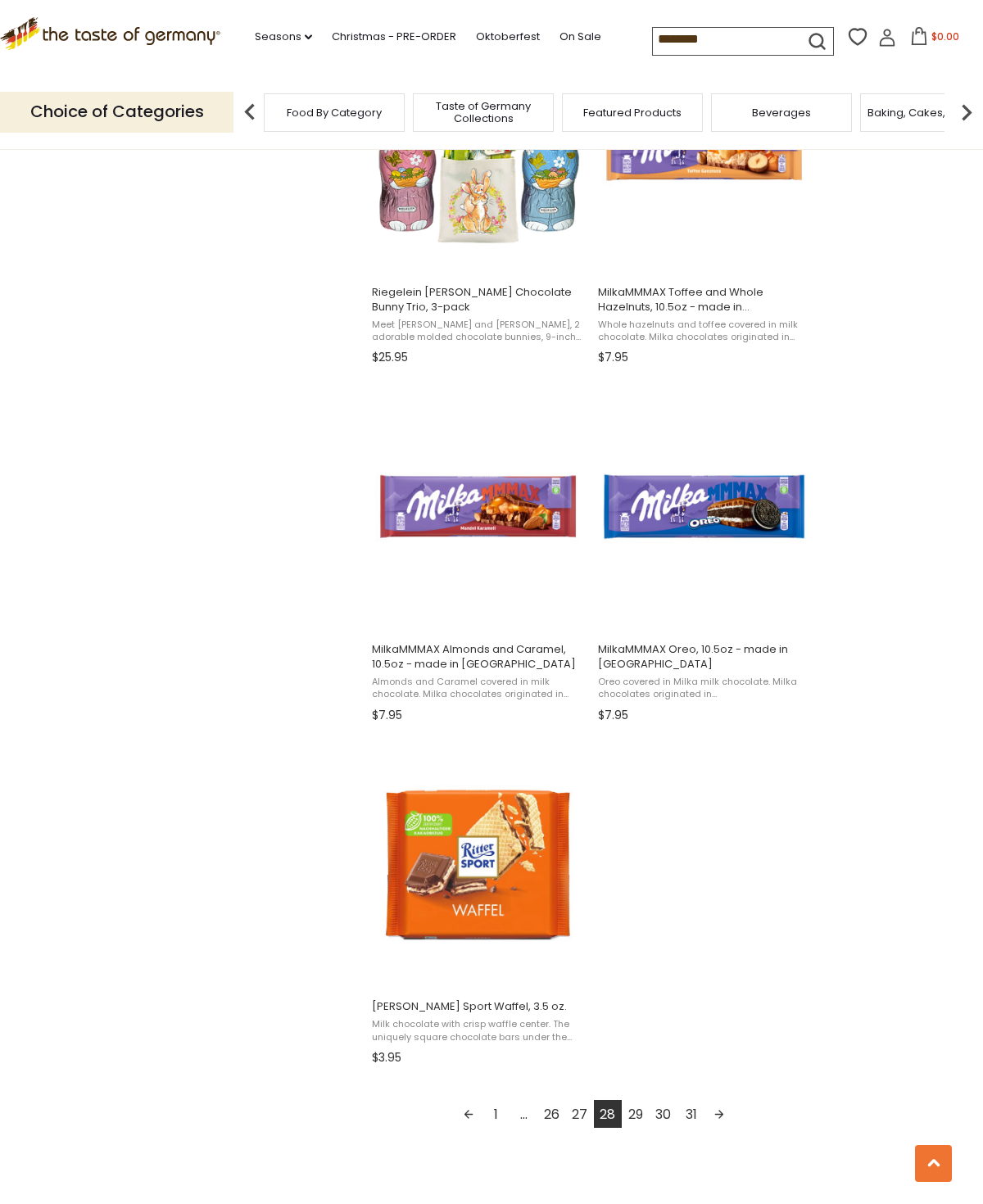
click at [636, 1101] on link "29" at bounding box center [636, 1114] width 28 height 28
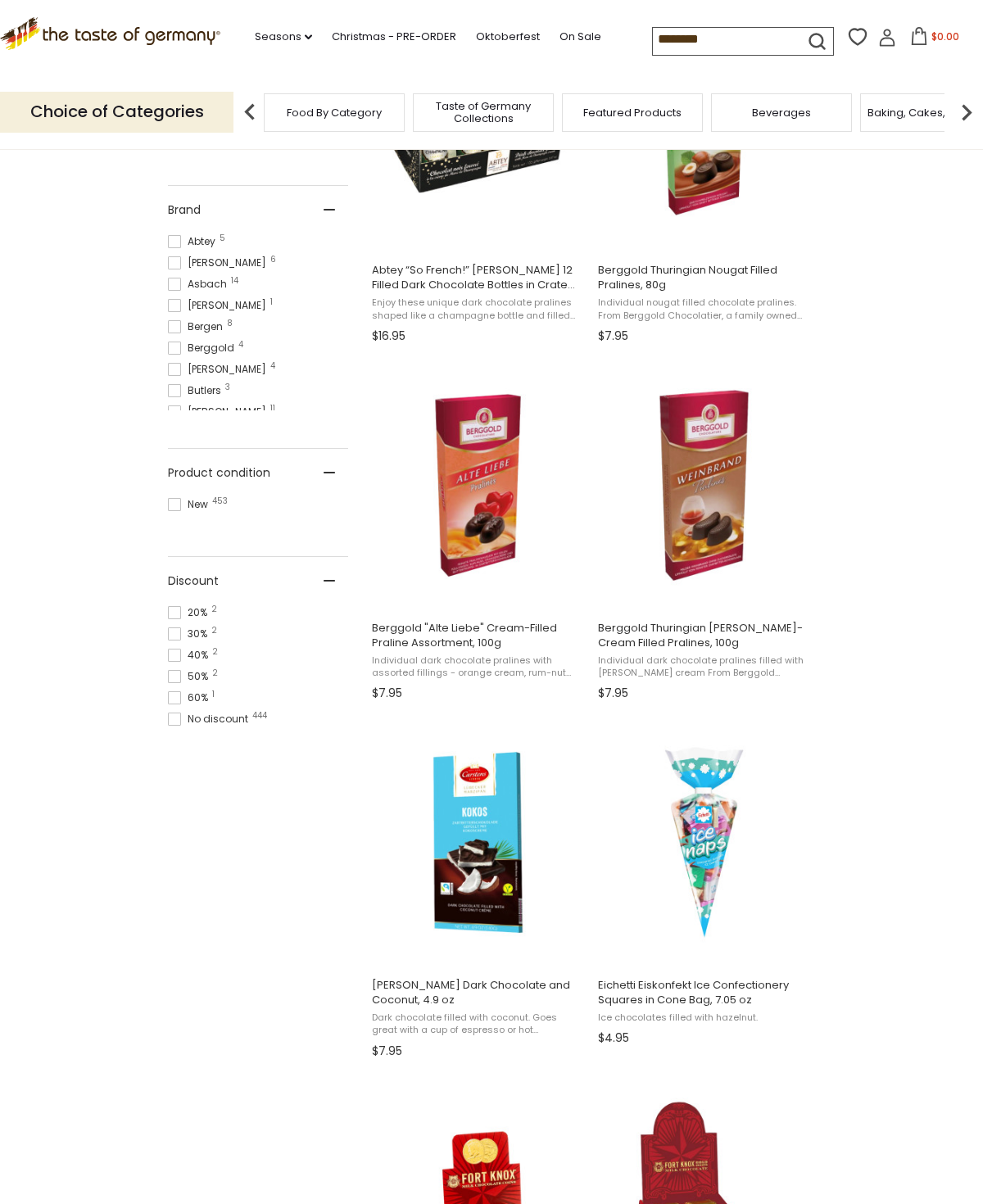
scroll to position [7, 0]
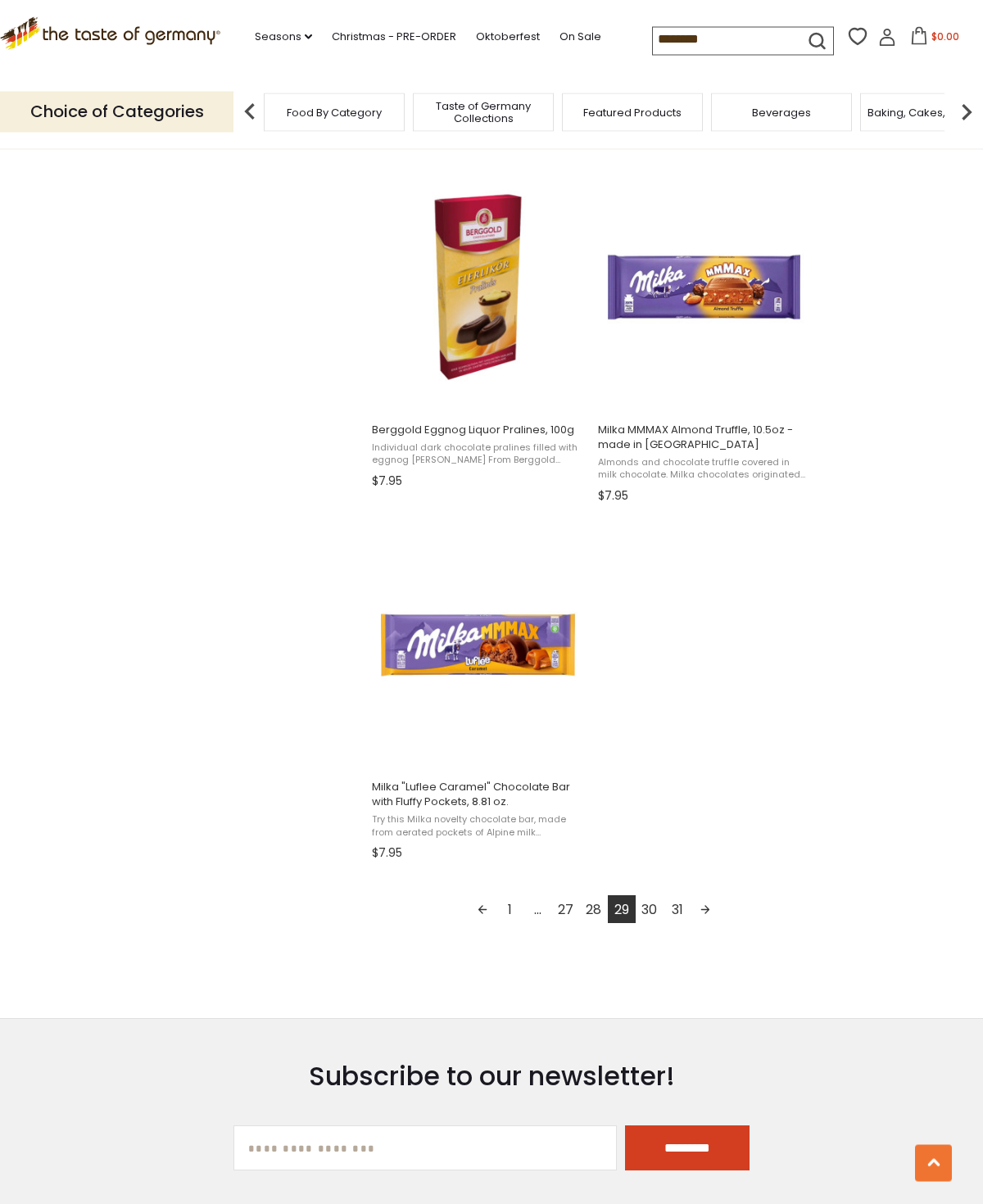
scroll to position [2435, 0]
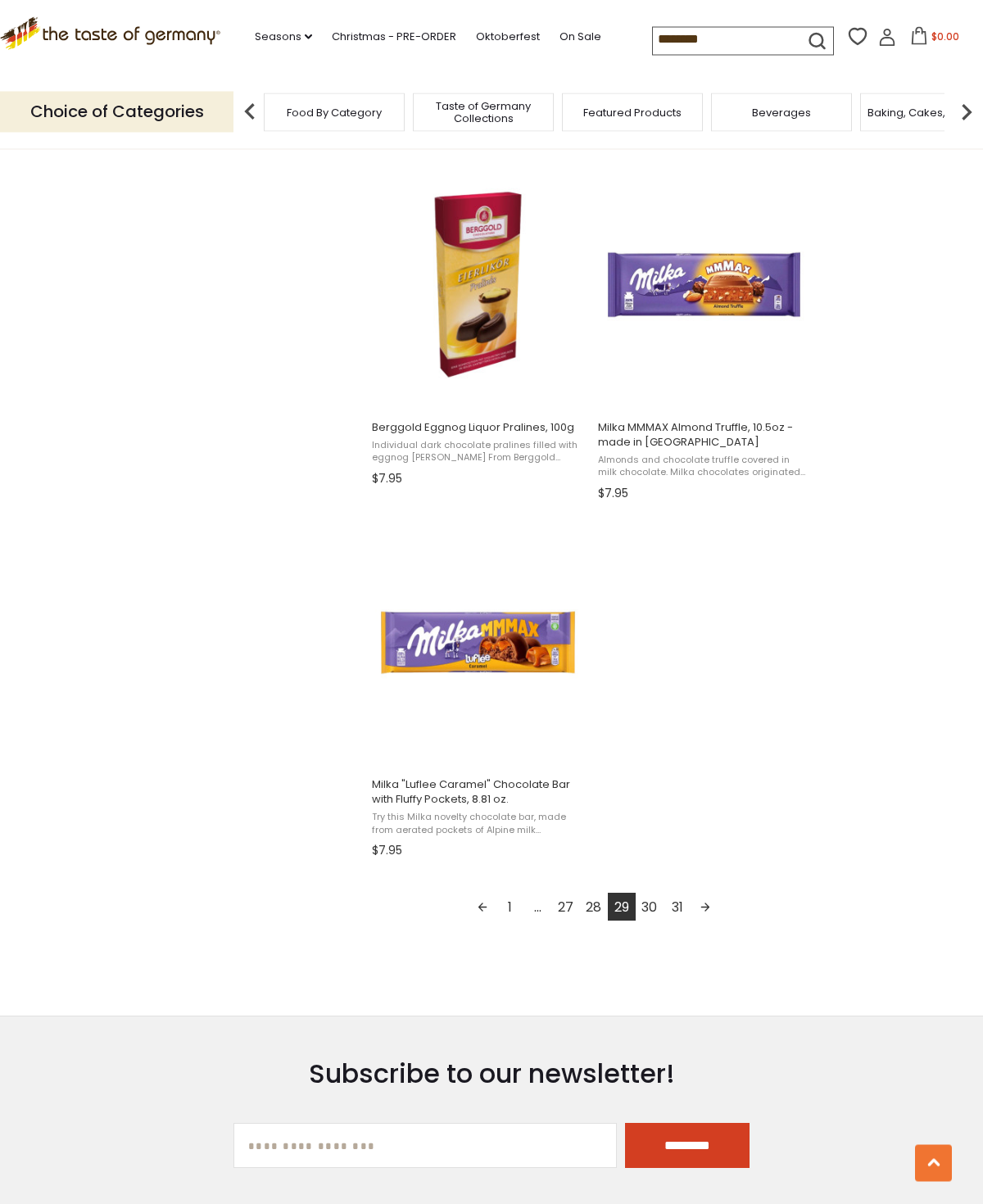
click at [649, 911] on link "30" at bounding box center [649, 908] width 28 height 28
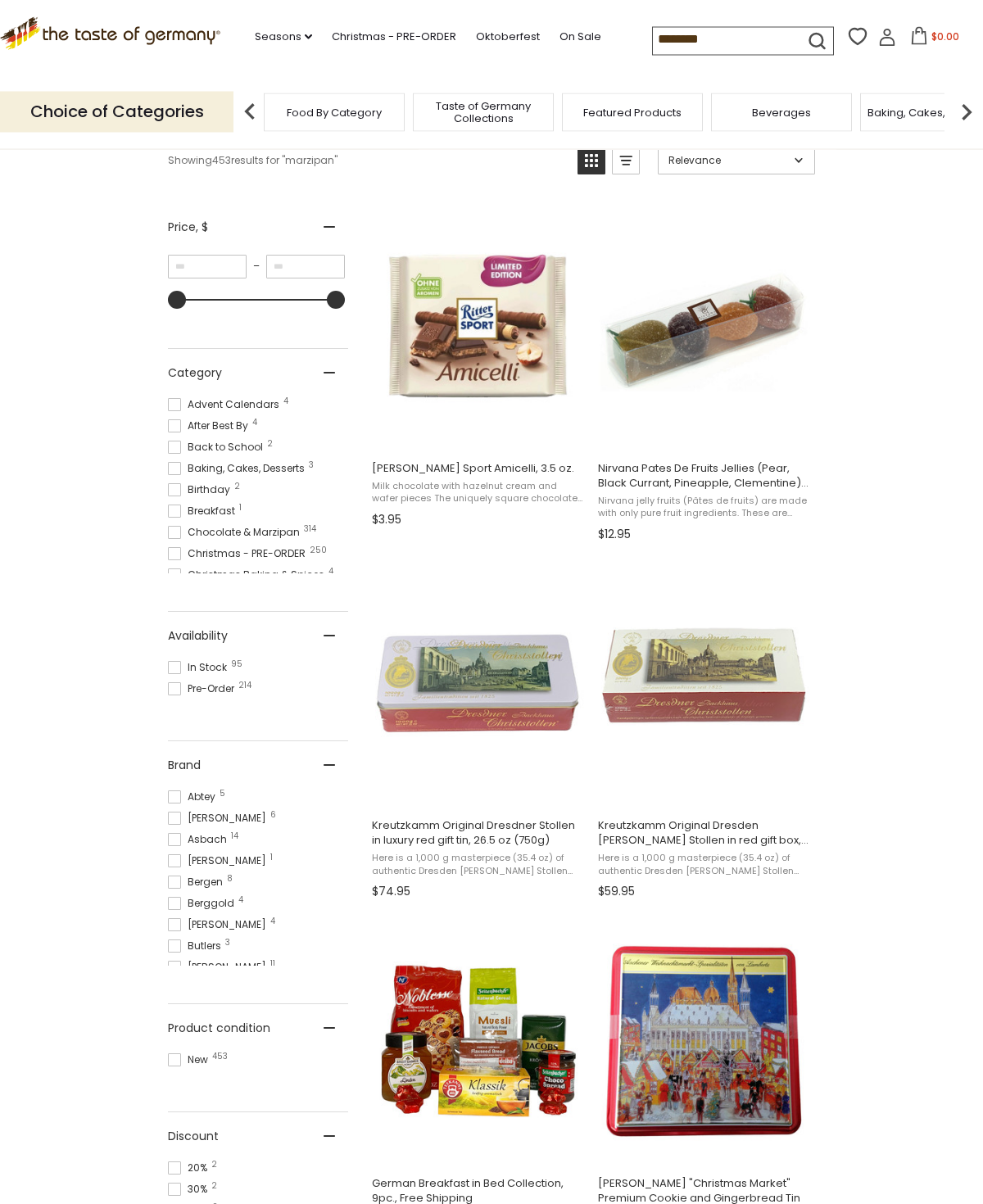
scroll to position [253, 0]
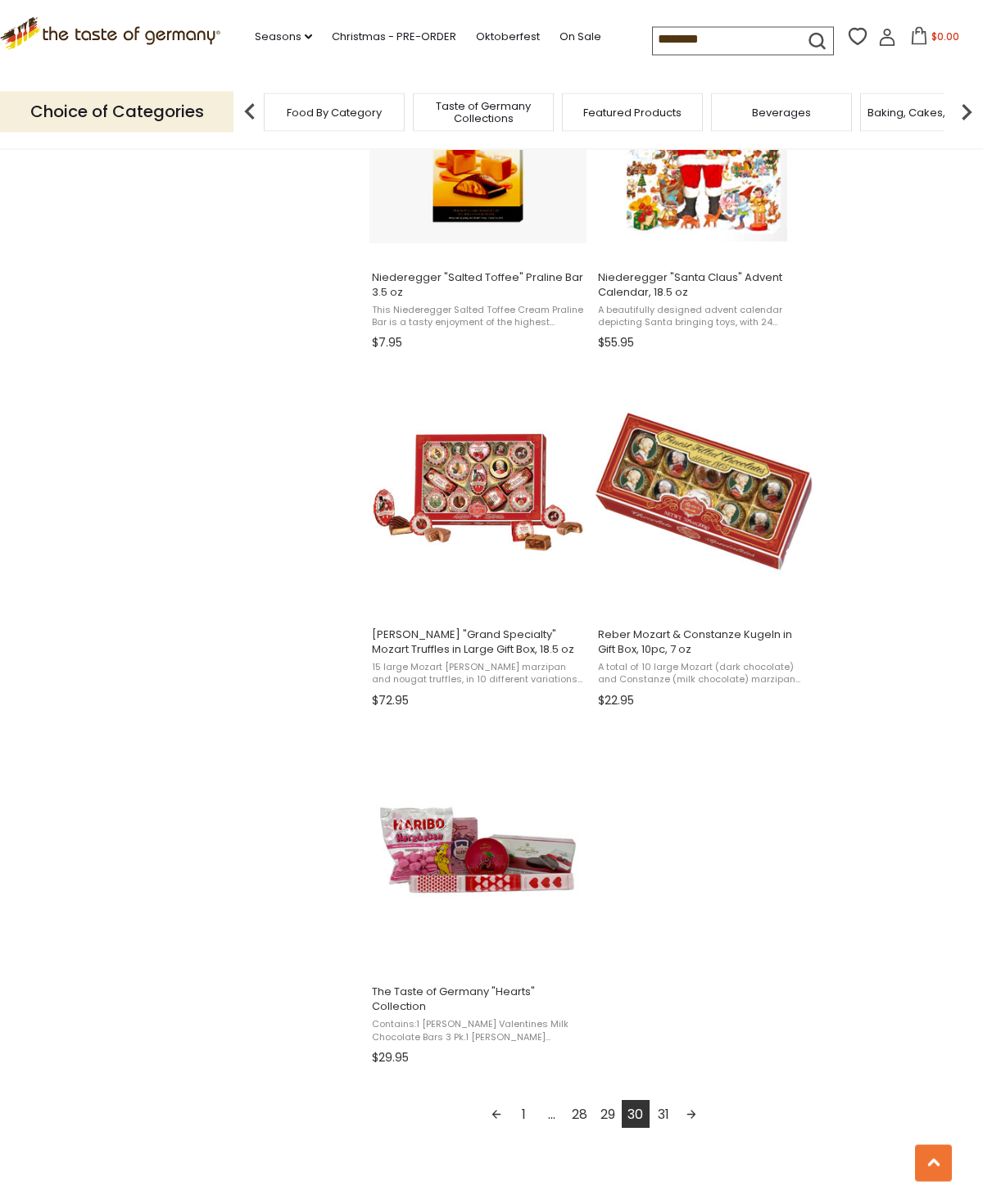
click at [665, 1114] on link "31" at bounding box center [663, 1115] width 28 height 28
